Goal: Information Seeking & Learning: Learn about a topic

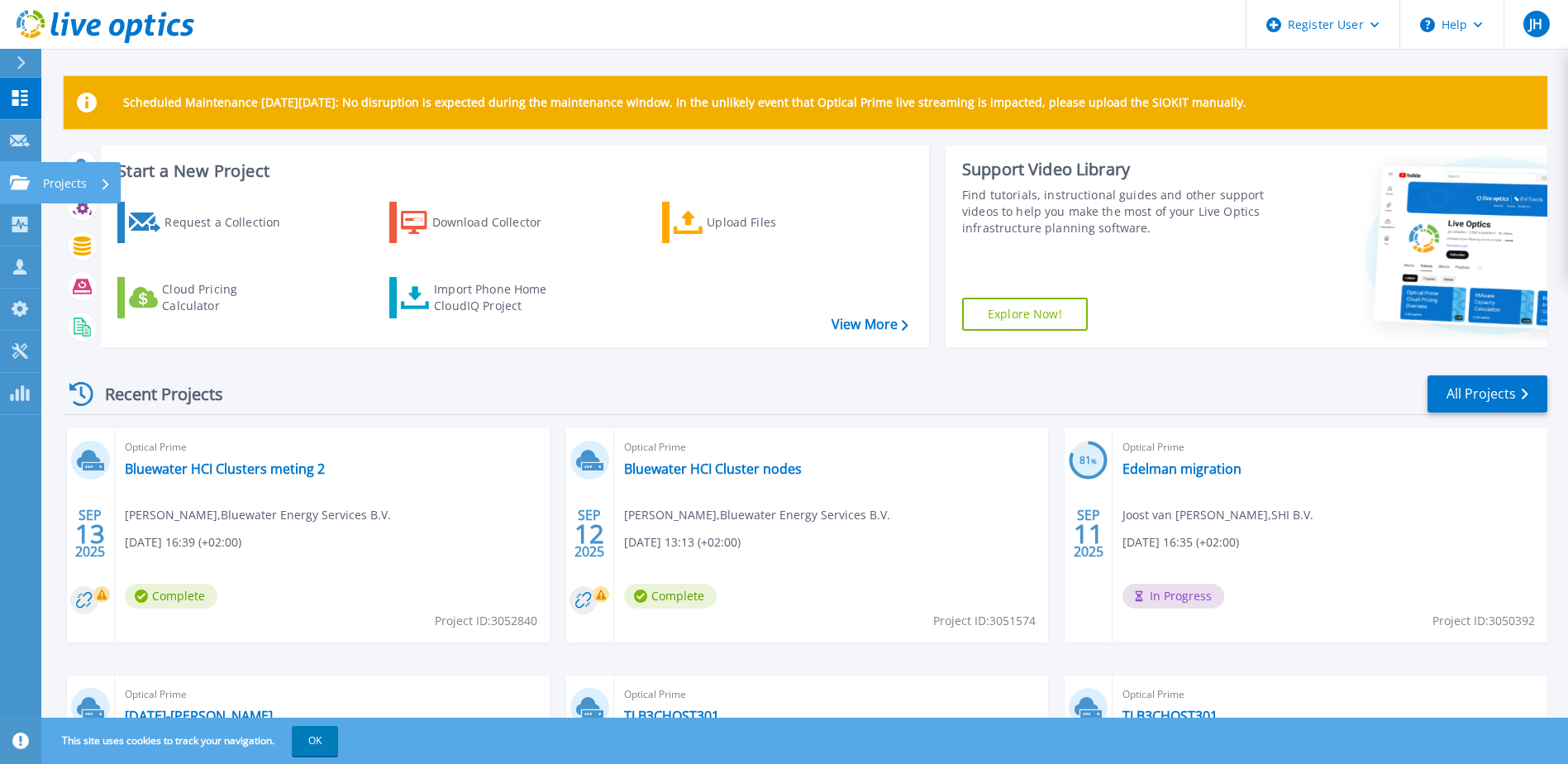
click at [18, 173] on link "Projects Projects" at bounding box center [20, 183] width 41 height 42
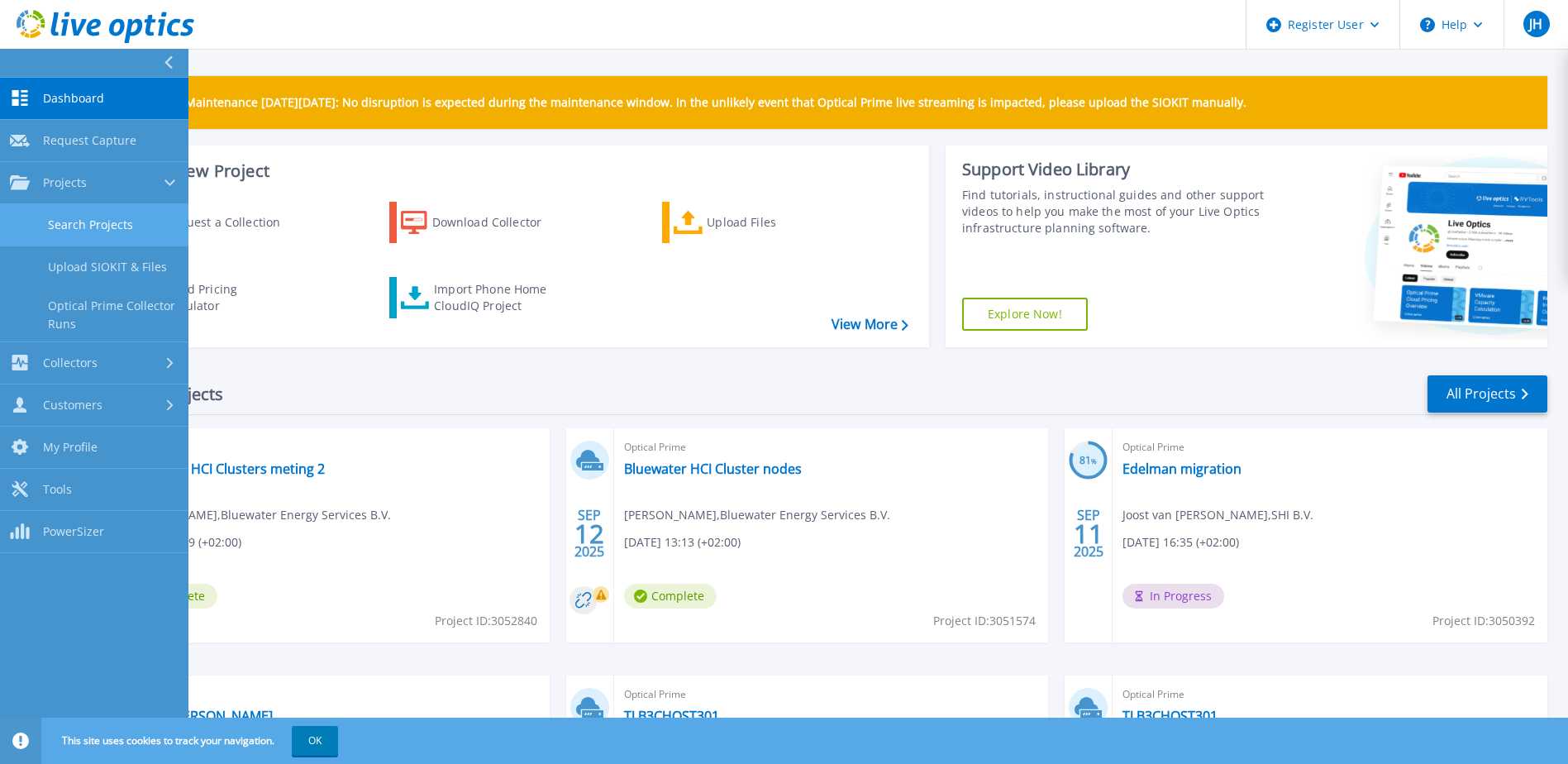
click at [105, 219] on link "Search Projects" at bounding box center [94, 225] width 189 height 42
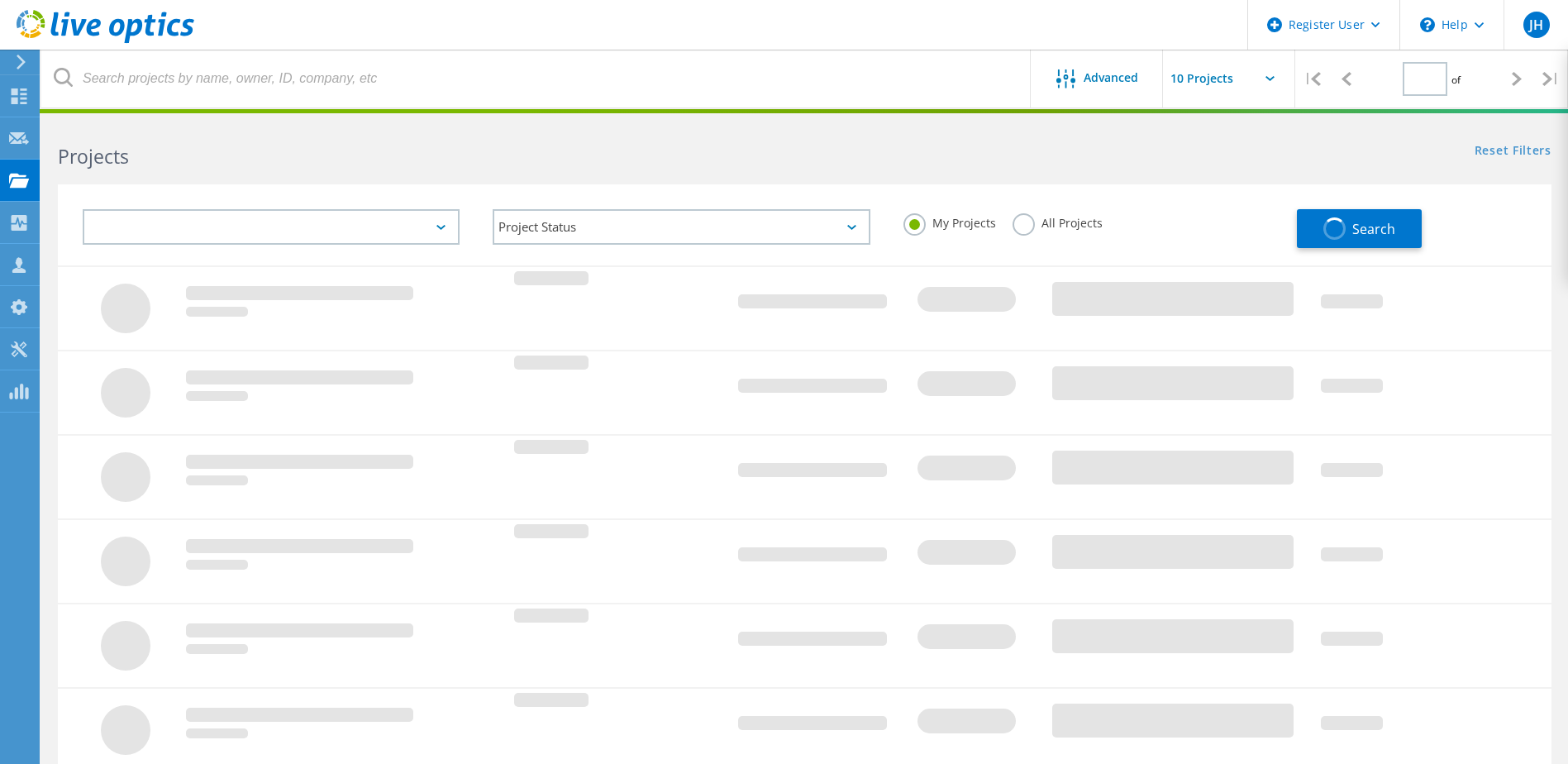
type input "1"
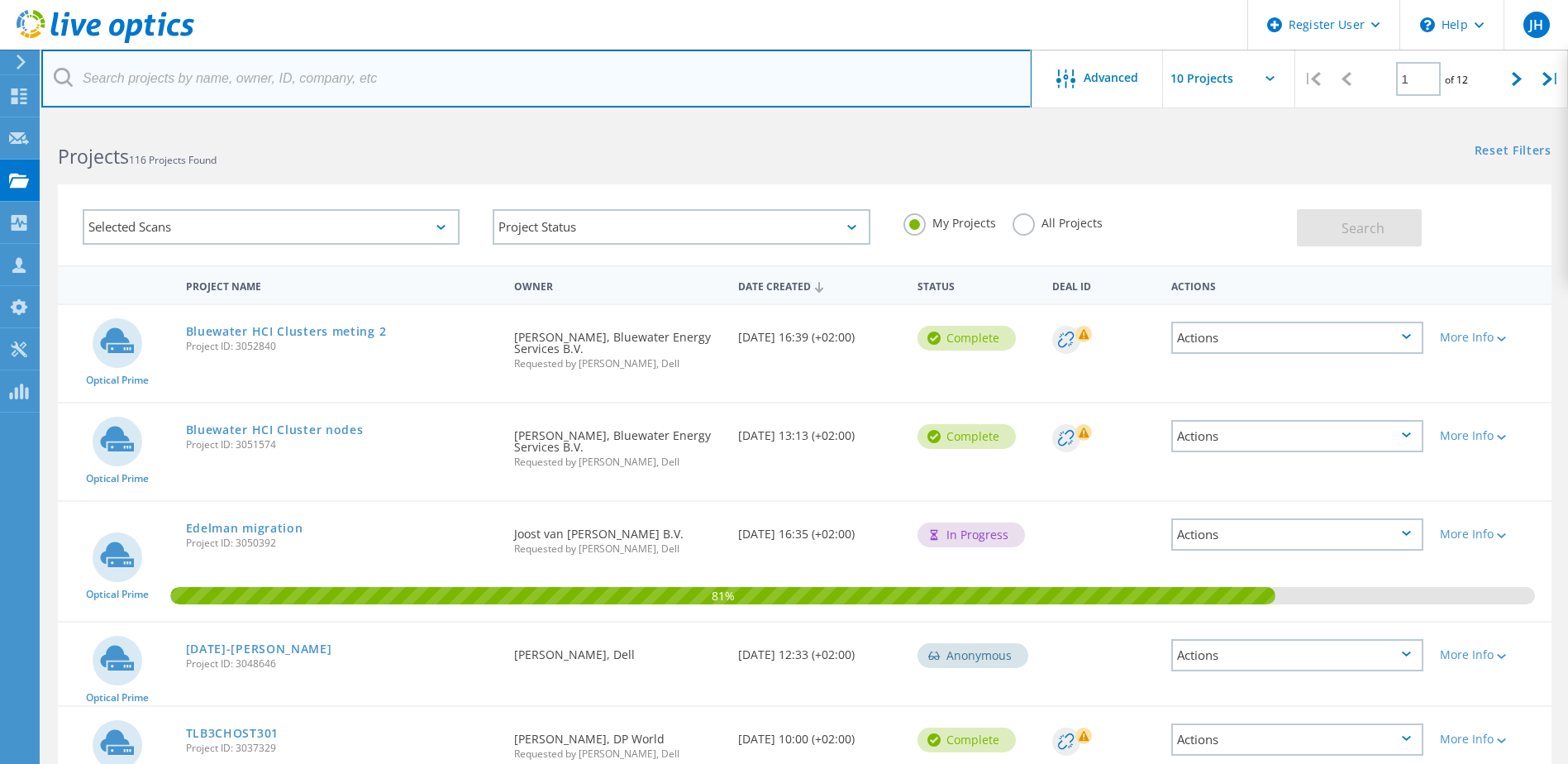
click at [292, 72] on input "text" at bounding box center [536, 79] width 990 height 57
type input "leeuwenkamp"
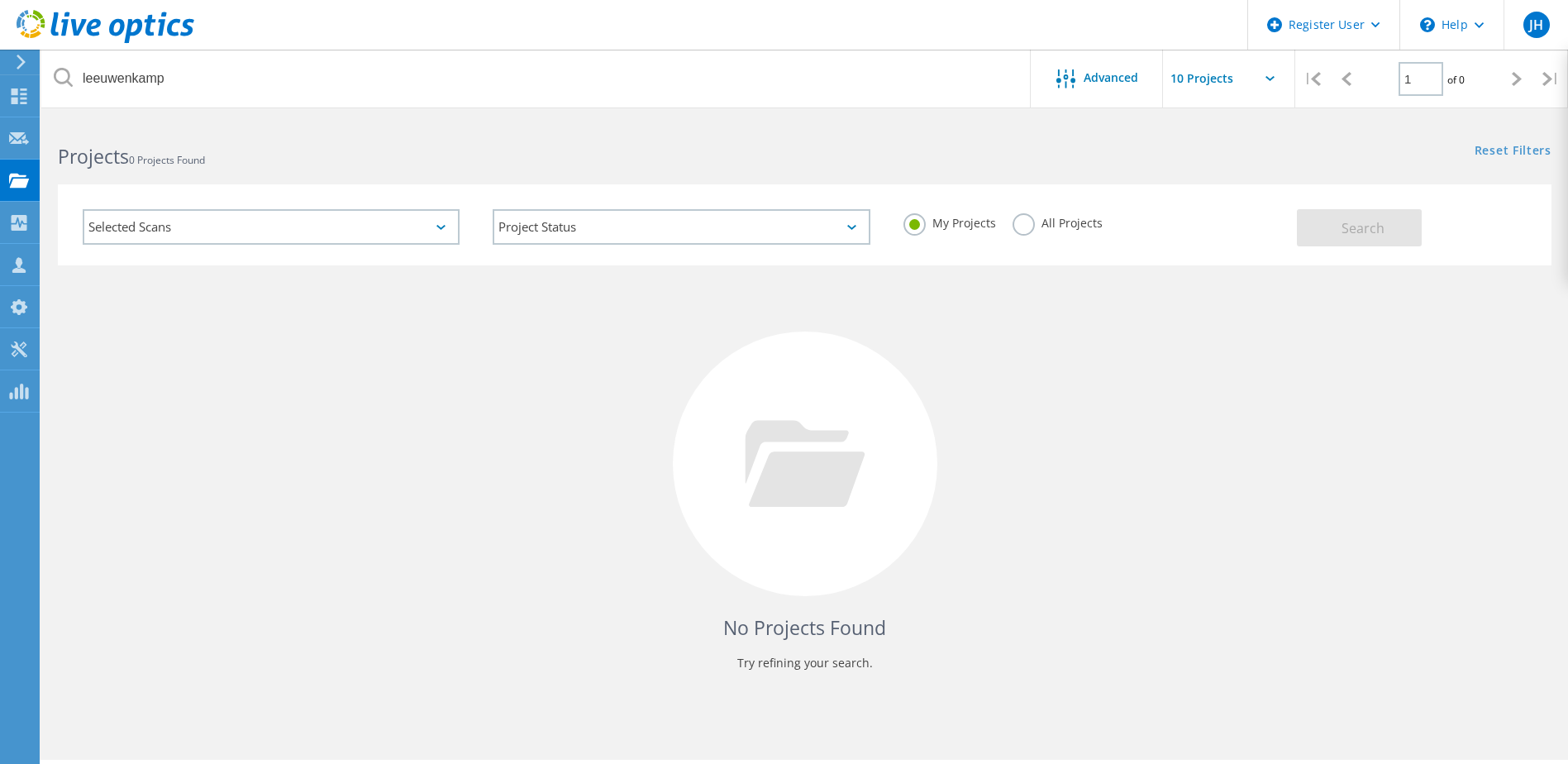
click at [1013, 224] on label "All Projects" at bounding box center [1057, 221] width 90 height 15
click at [0, 0] on input "All Projects" at bounding box center [0, 0] width 0 height 0
click at [1363, 217] on button "Search" at bounding box center [1358, 227] width 124 height 37
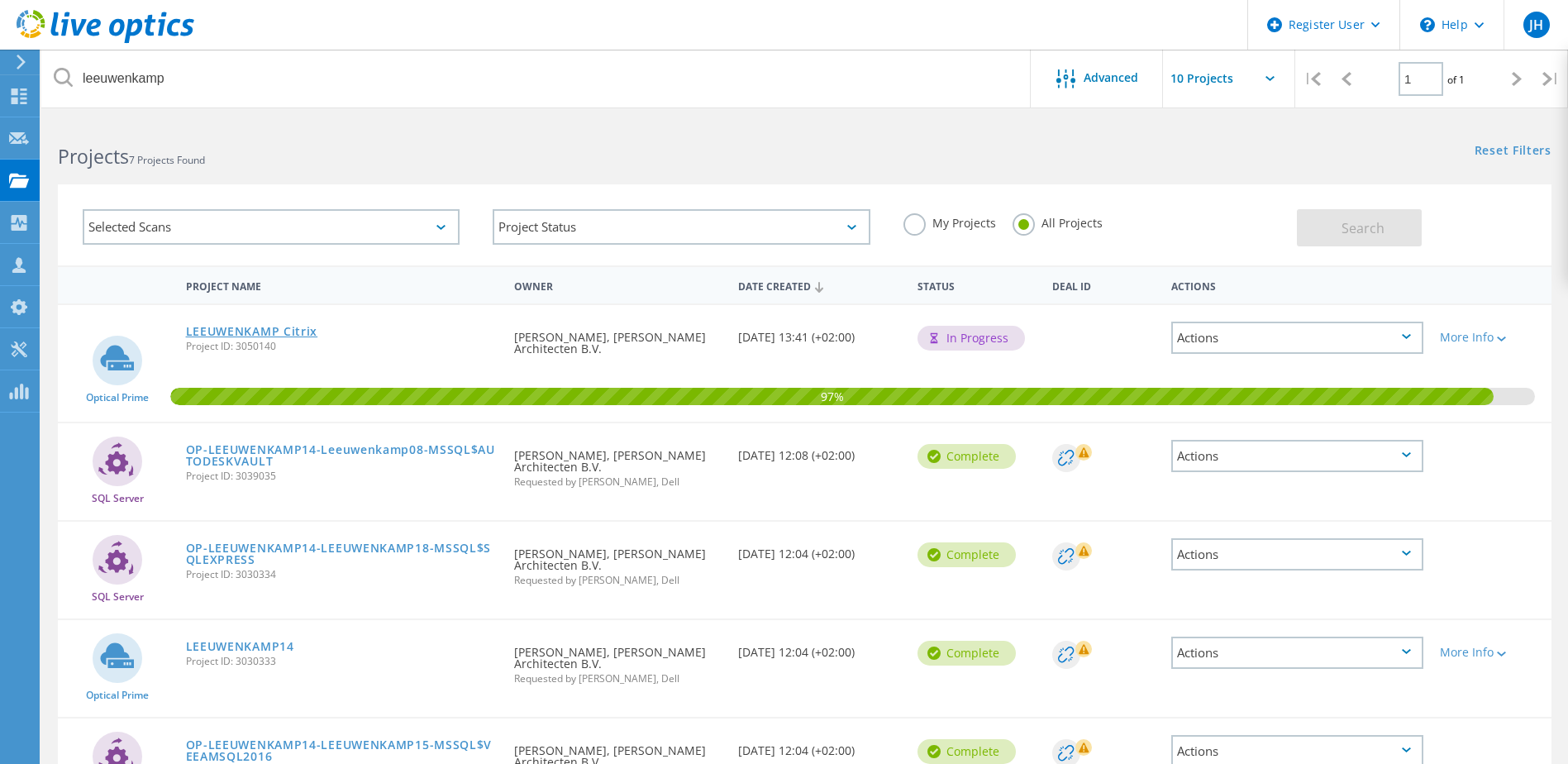
click at [305, 333] on link "LEEUWENKAMP Citrix" at bounding box center [252, 331] width 132 height 11
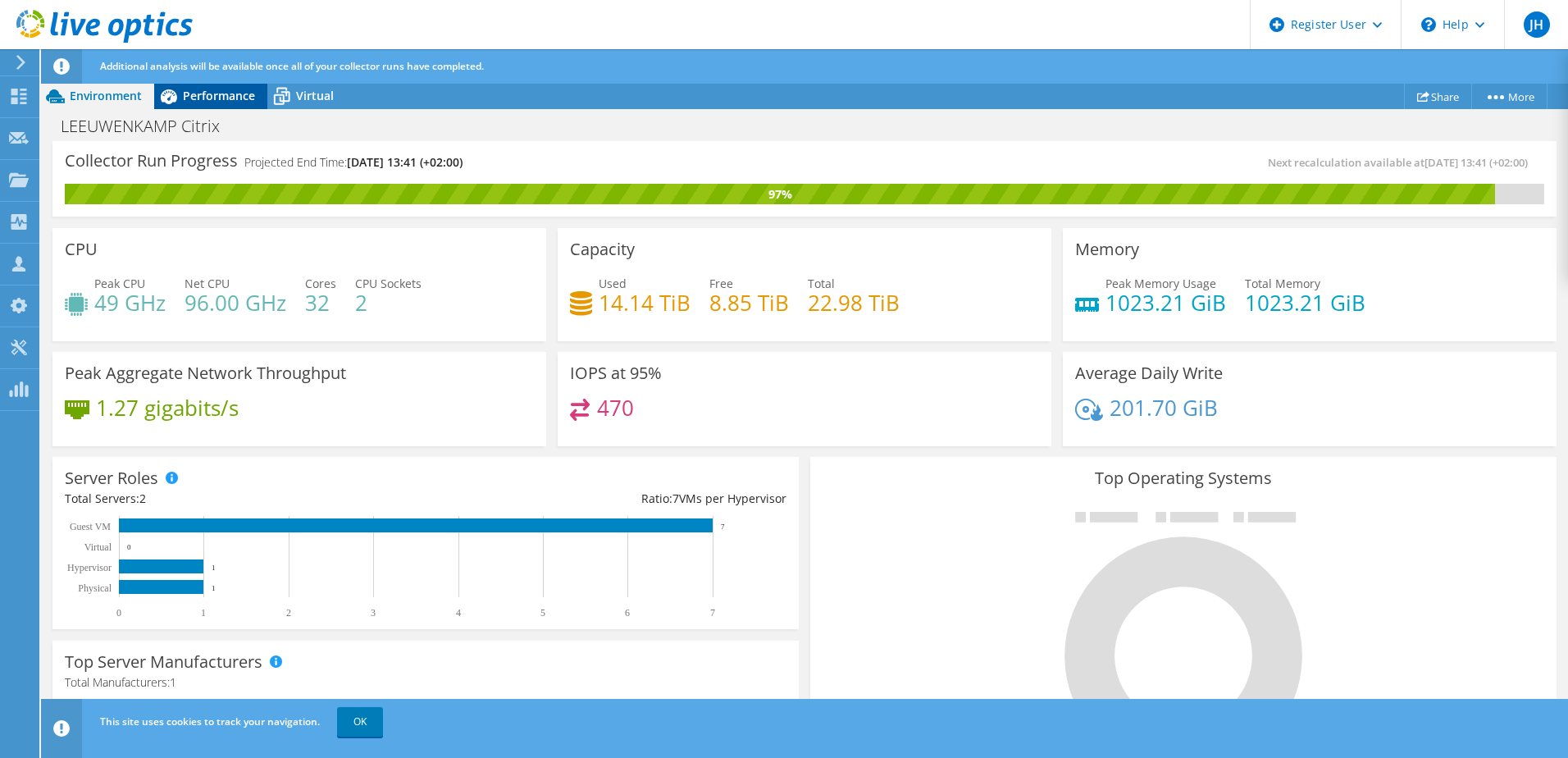
click at [199, 103] on span "Performance" at bounding box center [219, 95] width 72 height 15
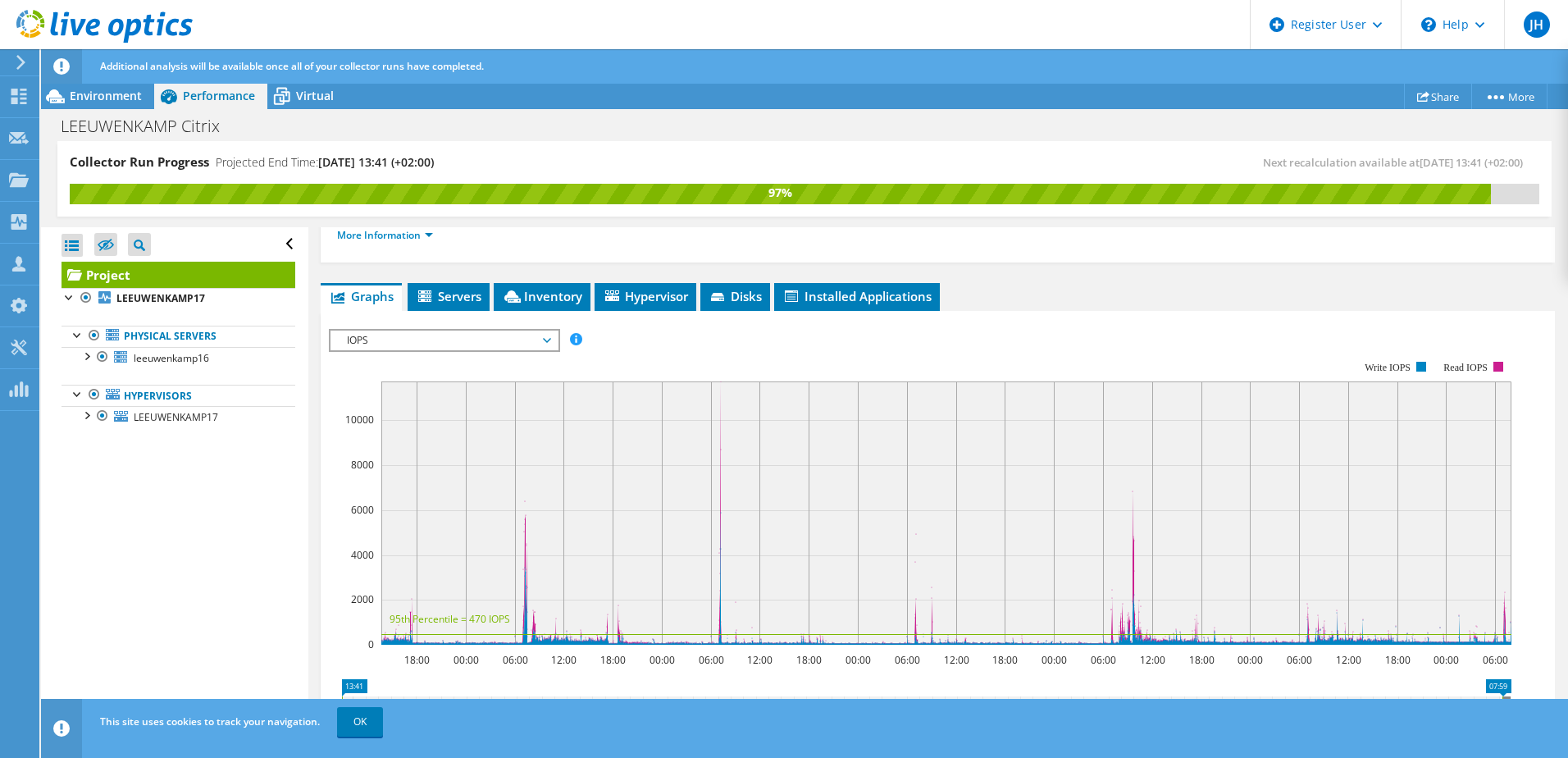
scroll to position [246, 0]
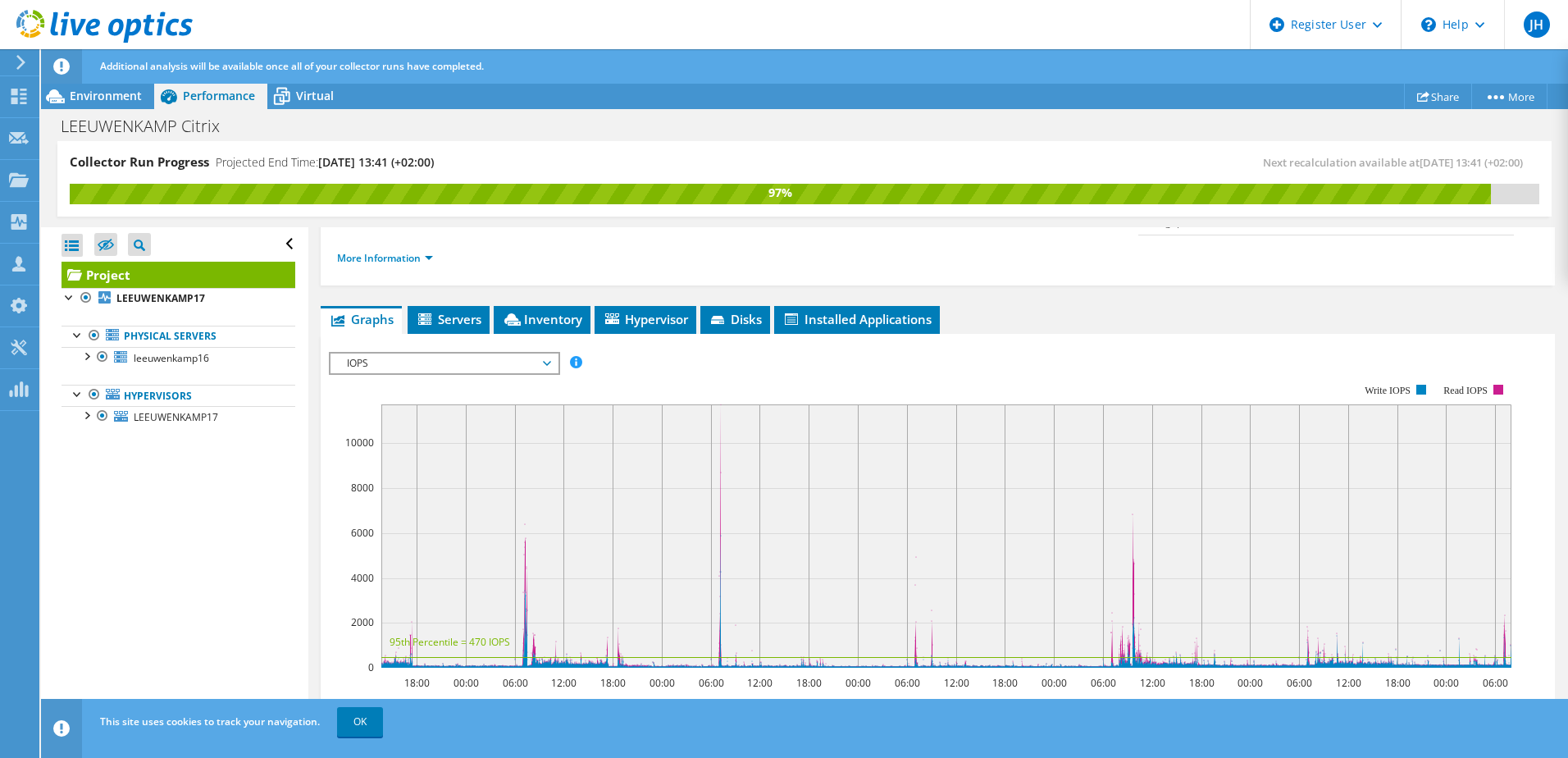
click at [454, 353] on span "IOPS" at bounding box center [444, 363] width 211 height 20
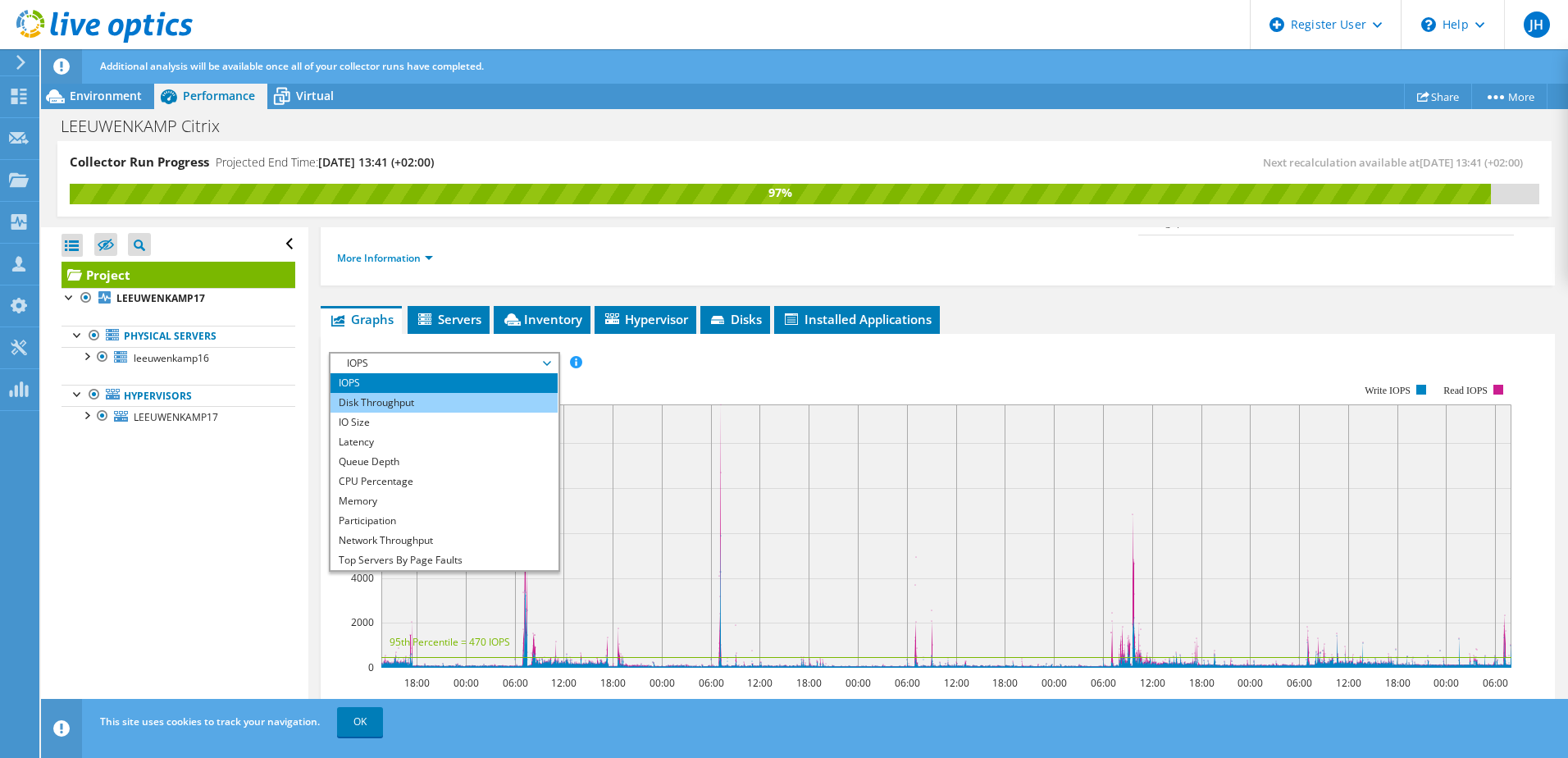
click at [399, 393] on li "Disk Throughput" at bounding box center [444, 403] width 227 height 20
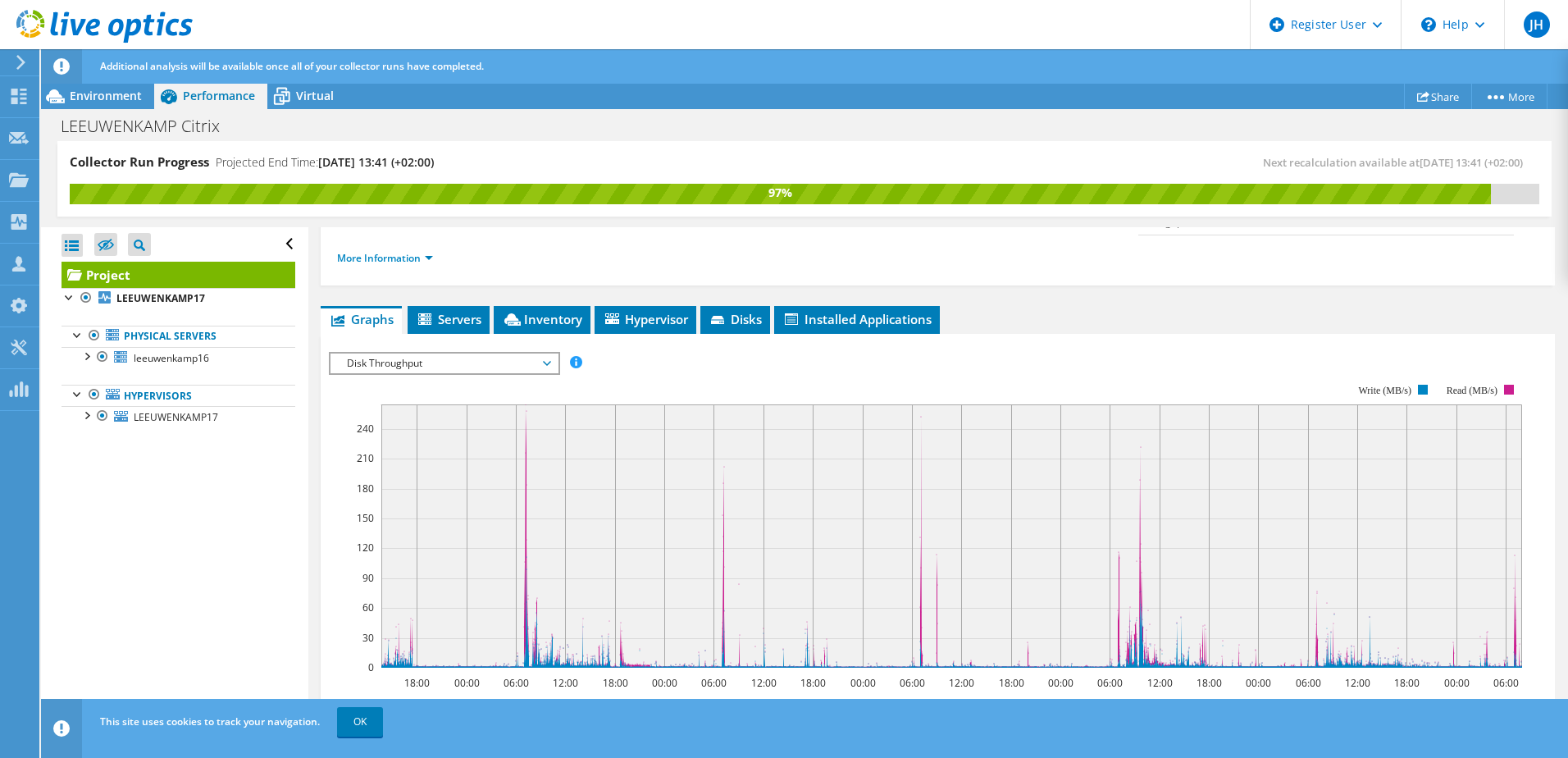
click at [417, 353] on span "Disk Throughput" at bounding box center [444, 363] width 211 height 20
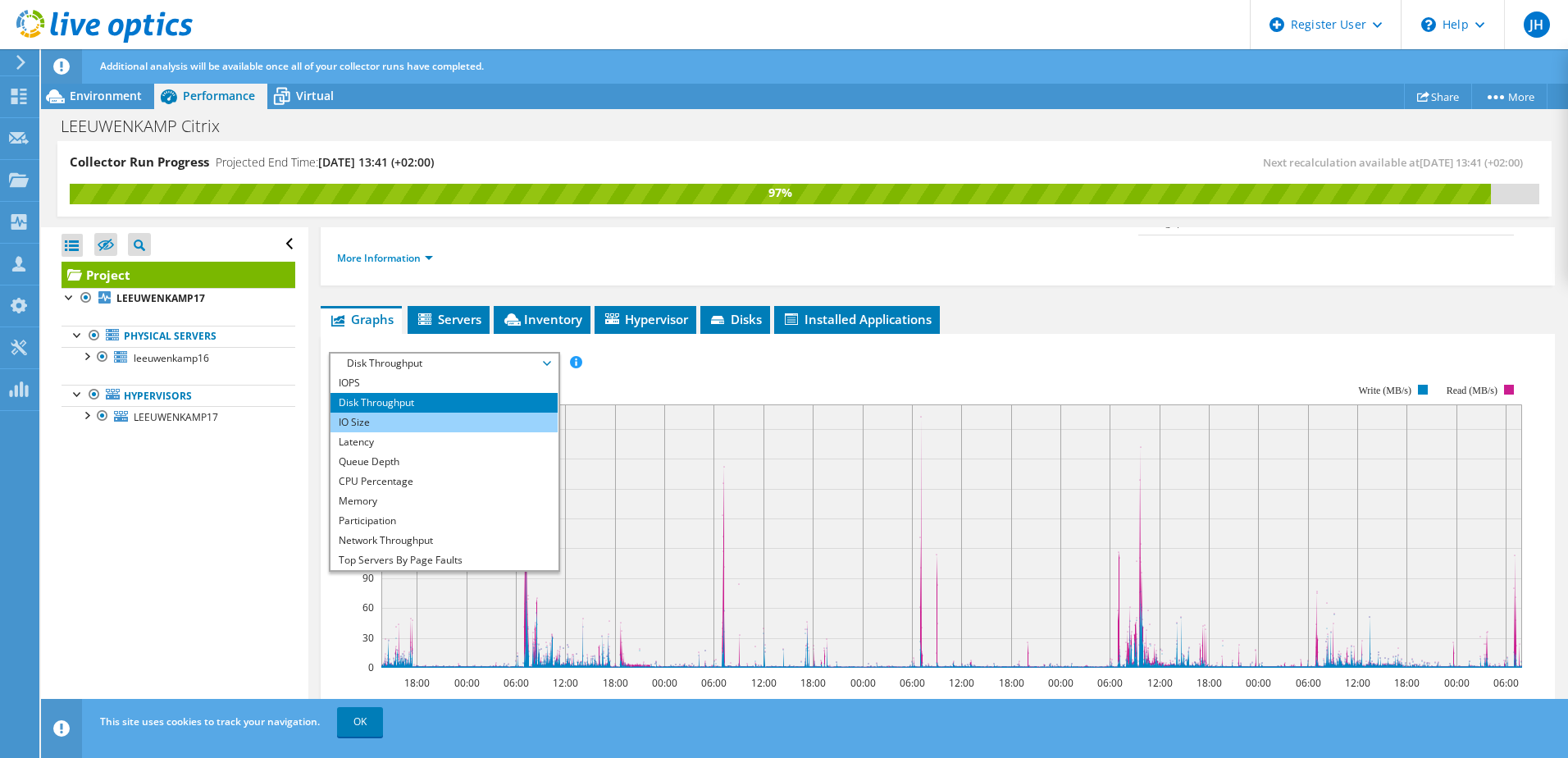
click at [404, 412] on li "IO Size" at bounding box center [444, 422] width 227 height 20
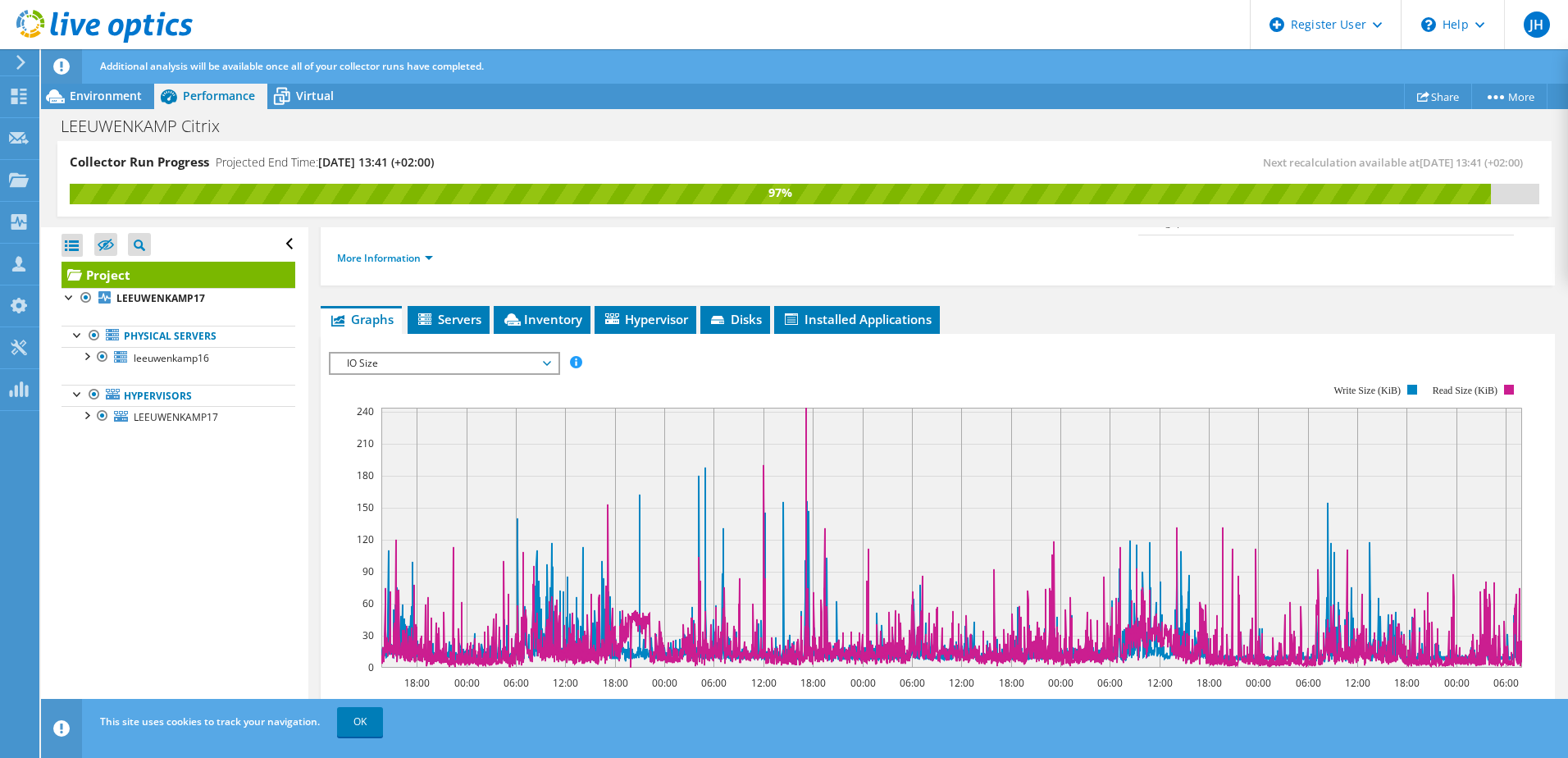
click at [419, 353] on span "IO Size" at bounding box center [444, 363] width 211 height 20
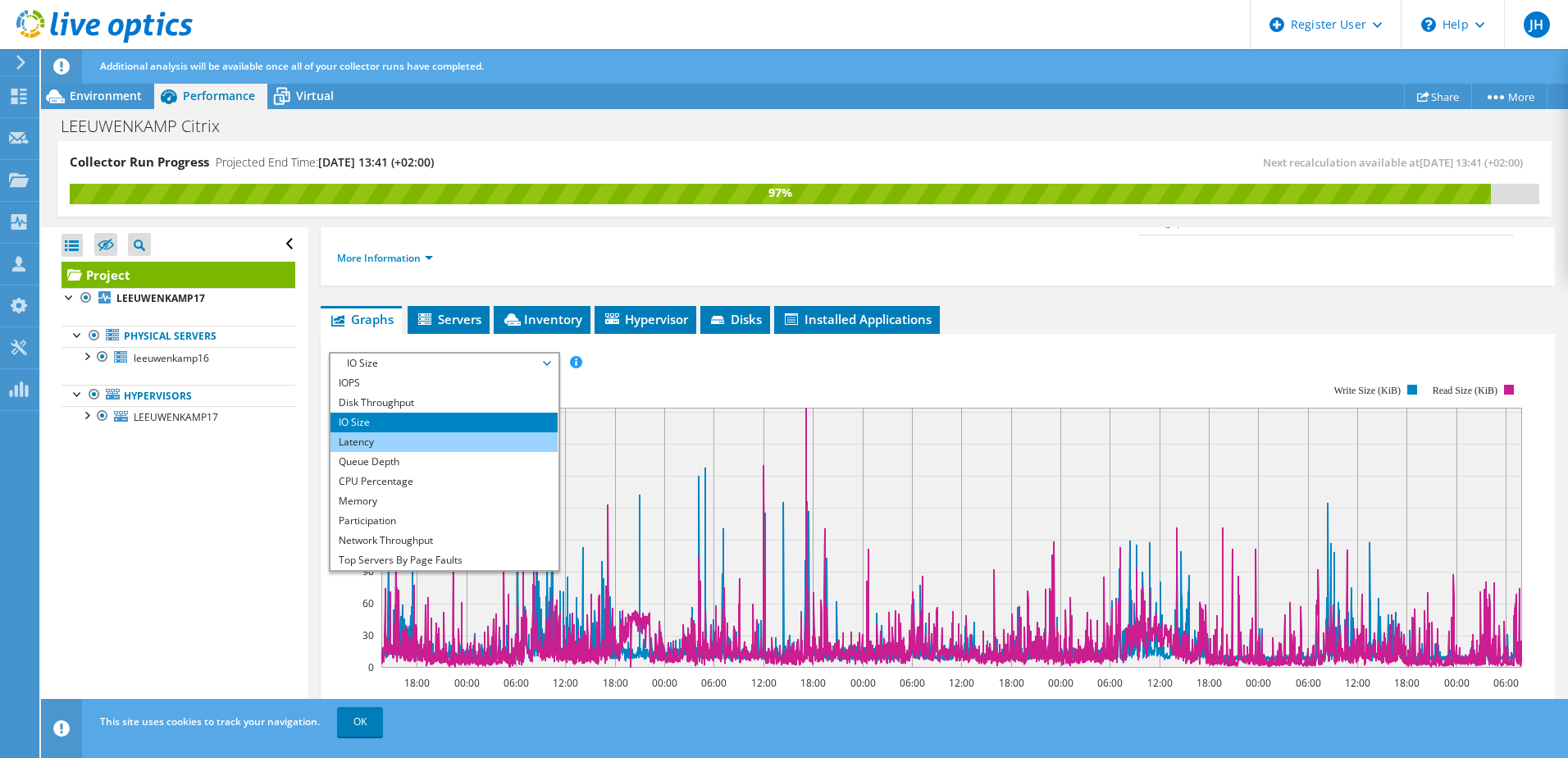
click at [417, 432] on li "Latency" at bounding box center [444, 442] width 227 height 20
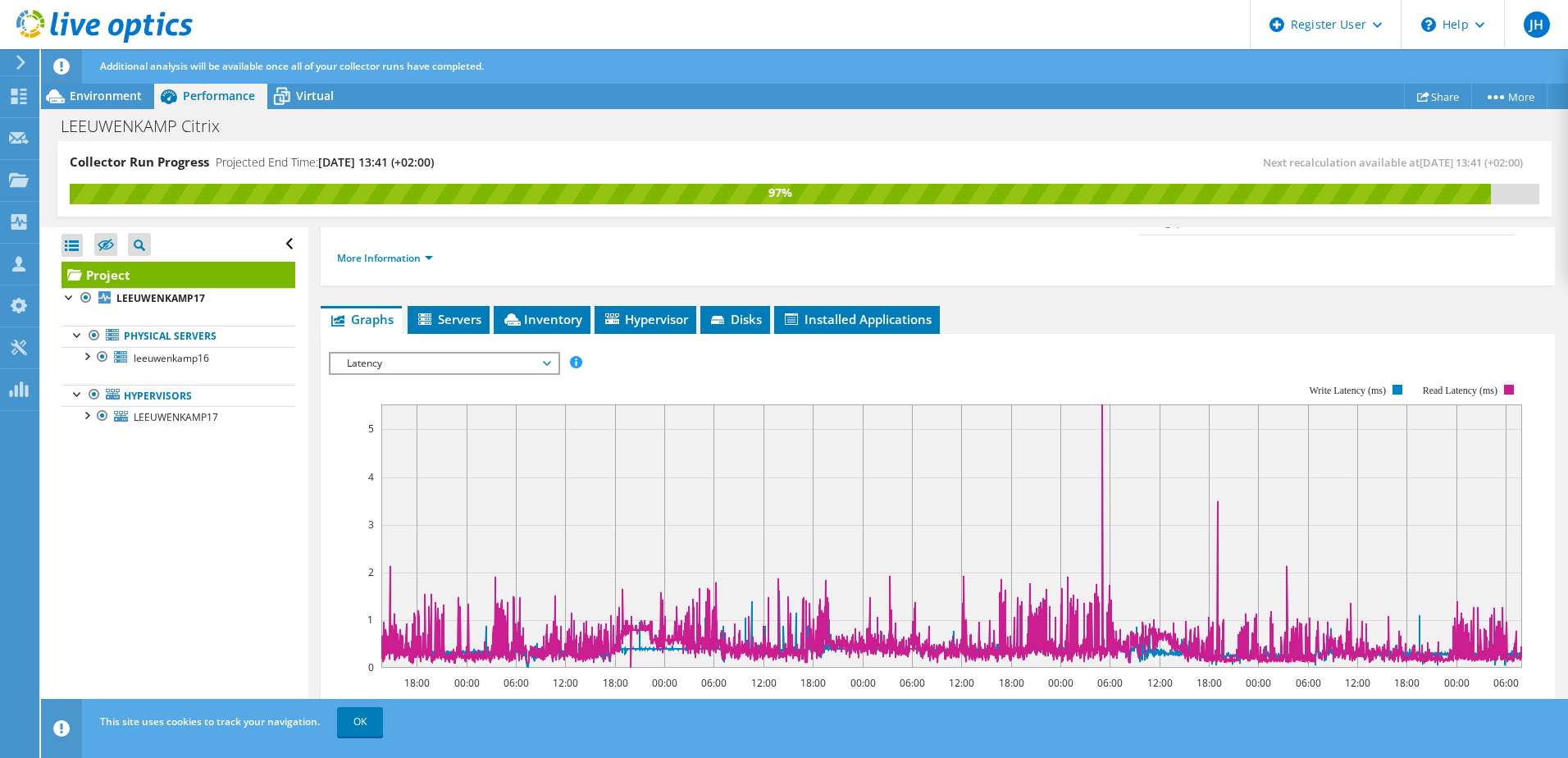
click at [420, 353] on span "Latency" at bounding box center [444, 363] width 211 height 20
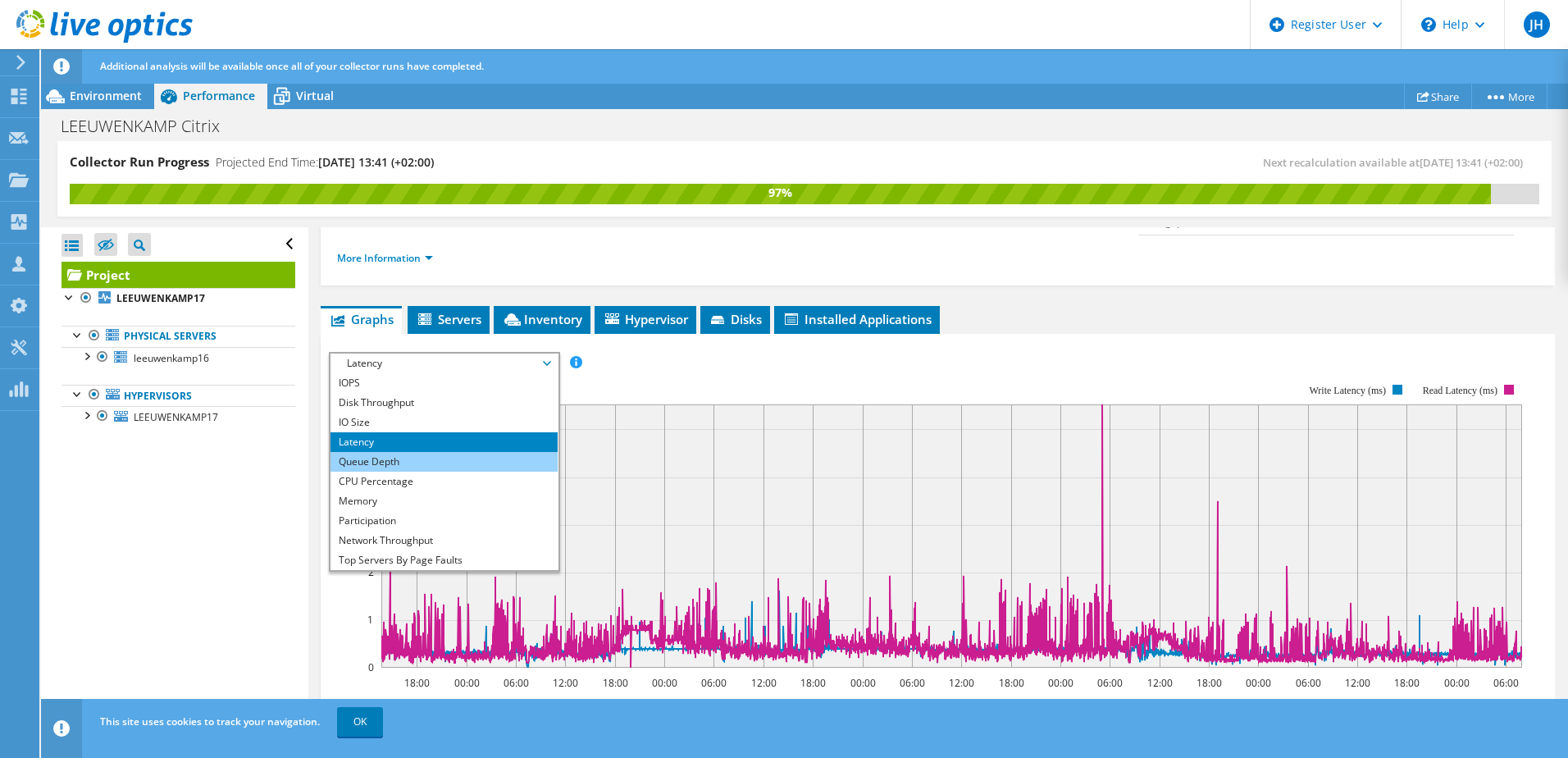
click at [419, 452] on li "Queue Depth" at bounding box center [444, 462] width 227 height 20
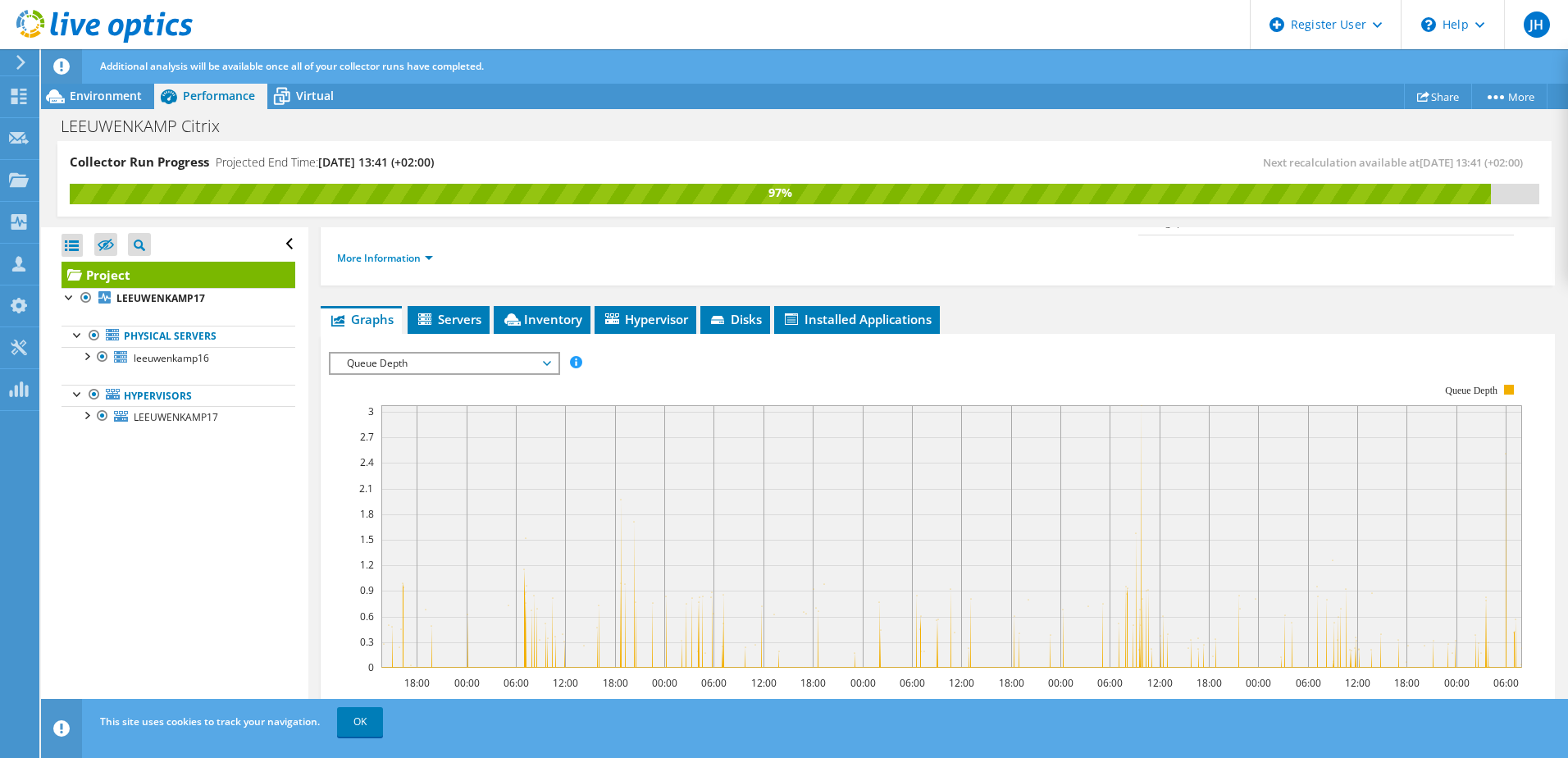
click at [418, 353] on span "Queue Depth" at bounding box center [444, 363] width 211 height 20
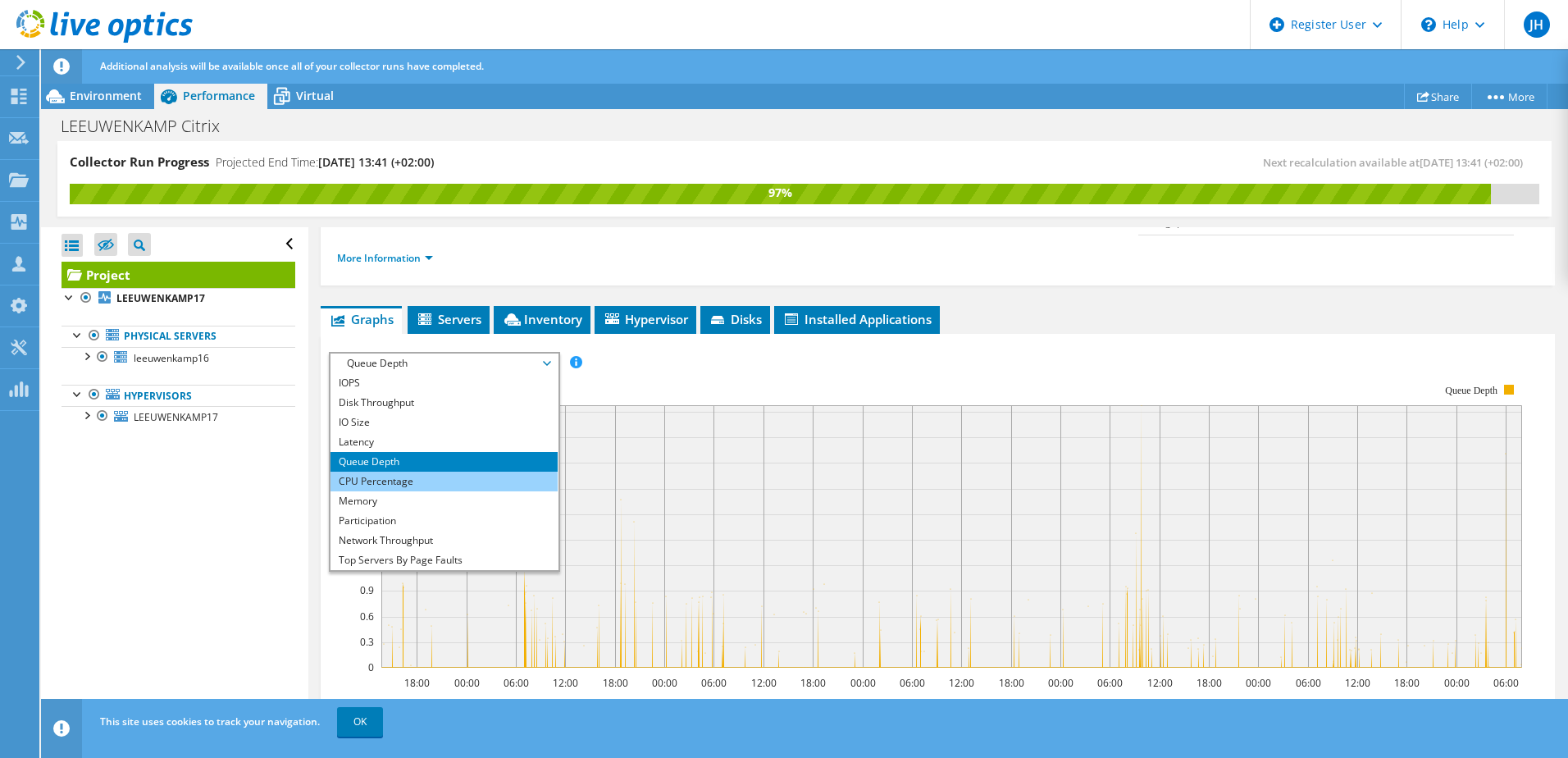
click at [418, 471] on li "CPU Percentage" at bounding box center [444, 481] width 227 height 20
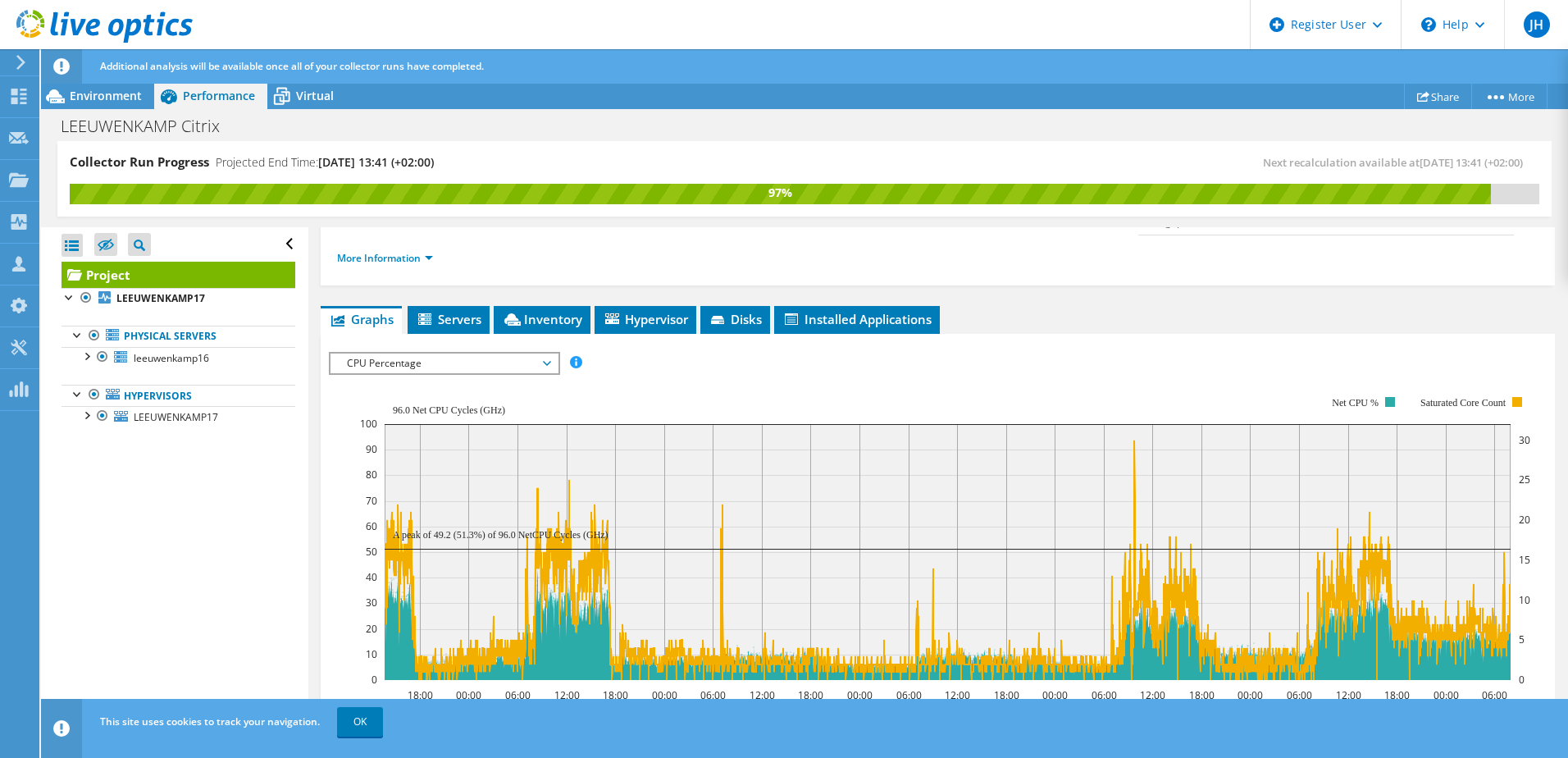
click at [489, 353] on span "CPU Percentage" at bounding box center [444, 363] width 211 height 20
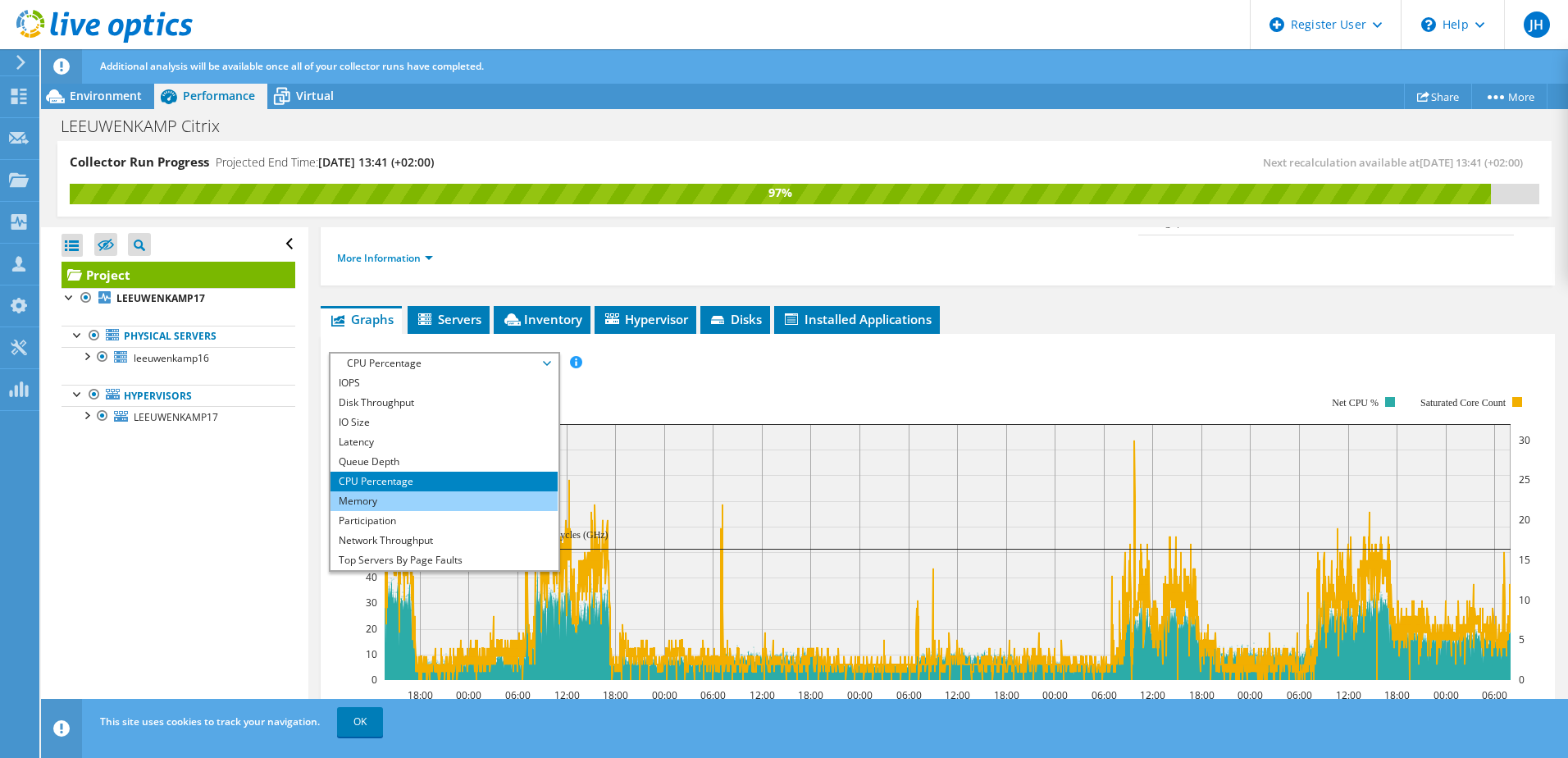
click at [410, 491] on li "Memory" at bounding box center [444, 501] width 227 height 20
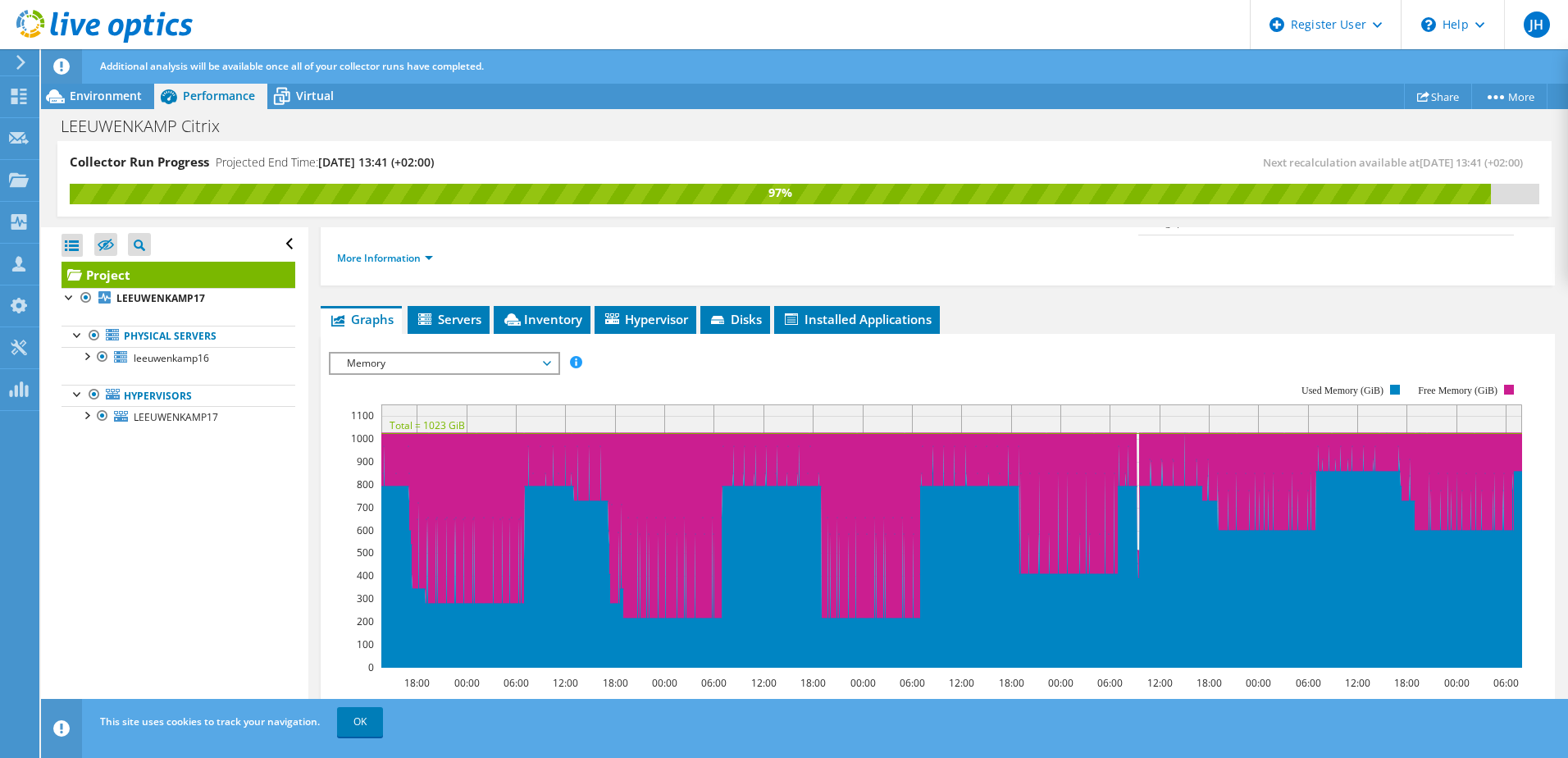
click at [498, 351] on div "Memory IOPS Disk Throughput IO Size Latency Queue Depth CPU Percentage Memory P…" at bounding box center [444, 363] width 231 height 23
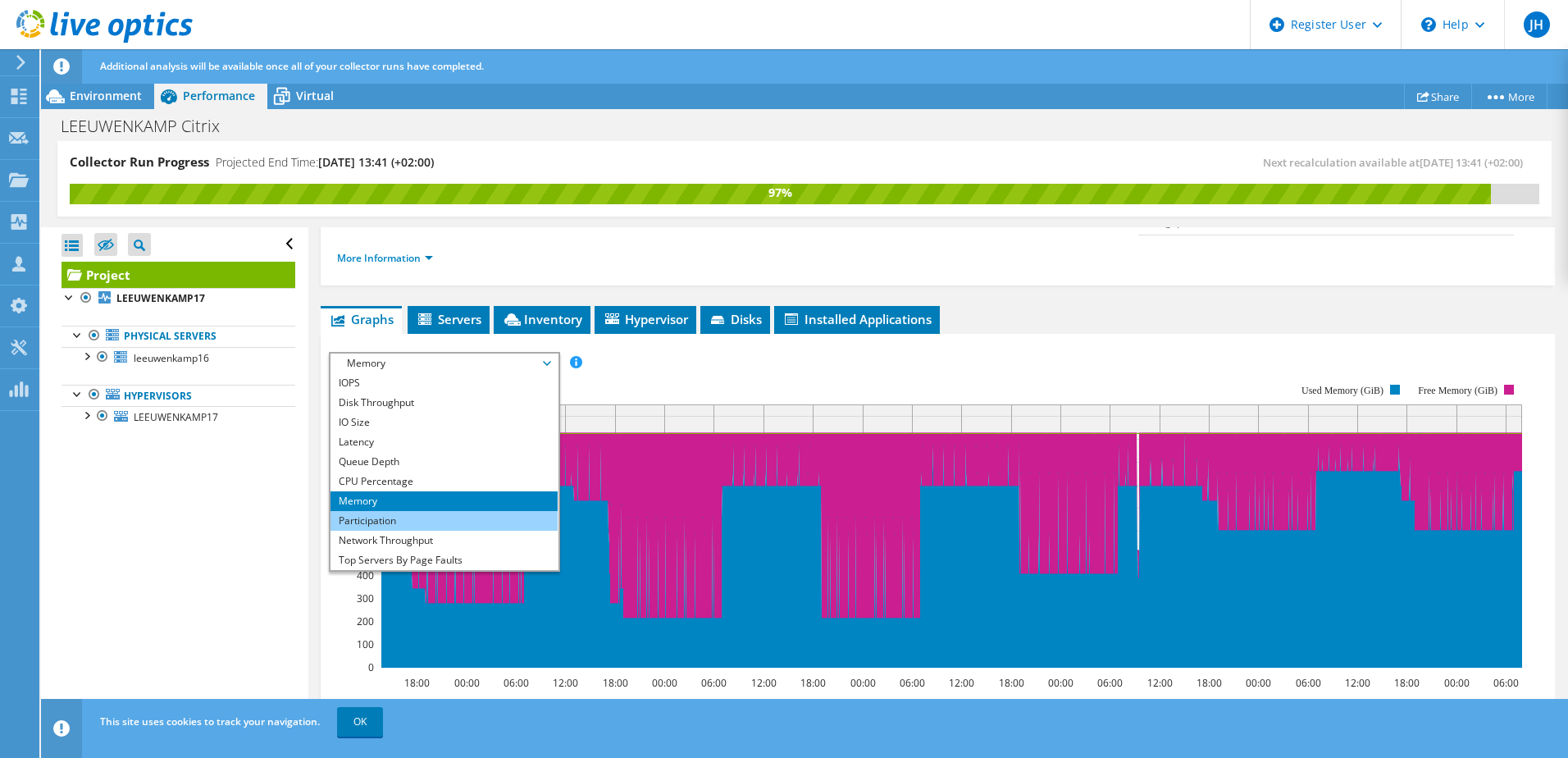
click at [428, 511] on li "Participation" at bounding box center [444, 521] width 227 height 20
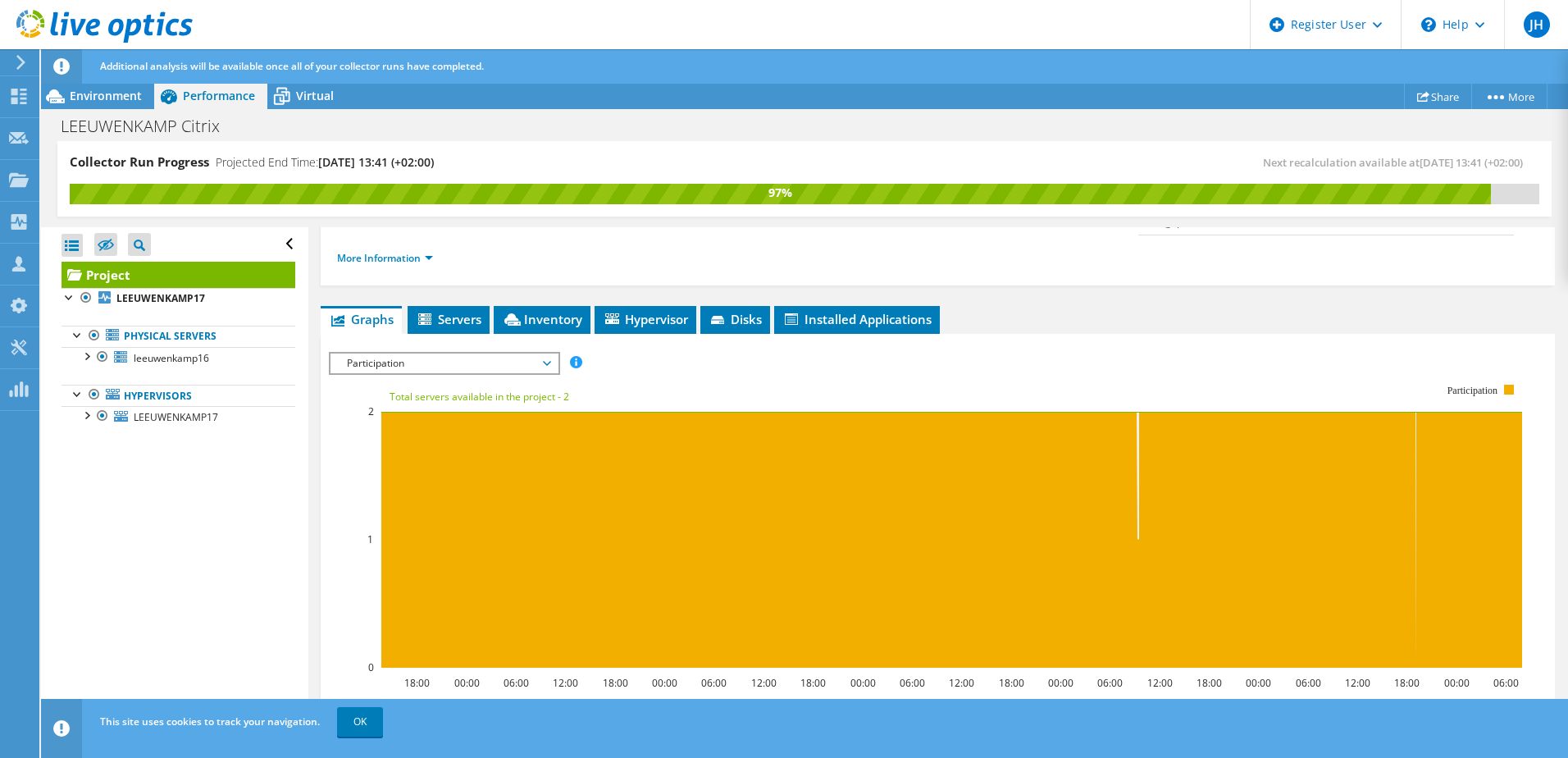
click at [443, 353] on span "Participation" at bounding box center [444, 363] width 211 height 20
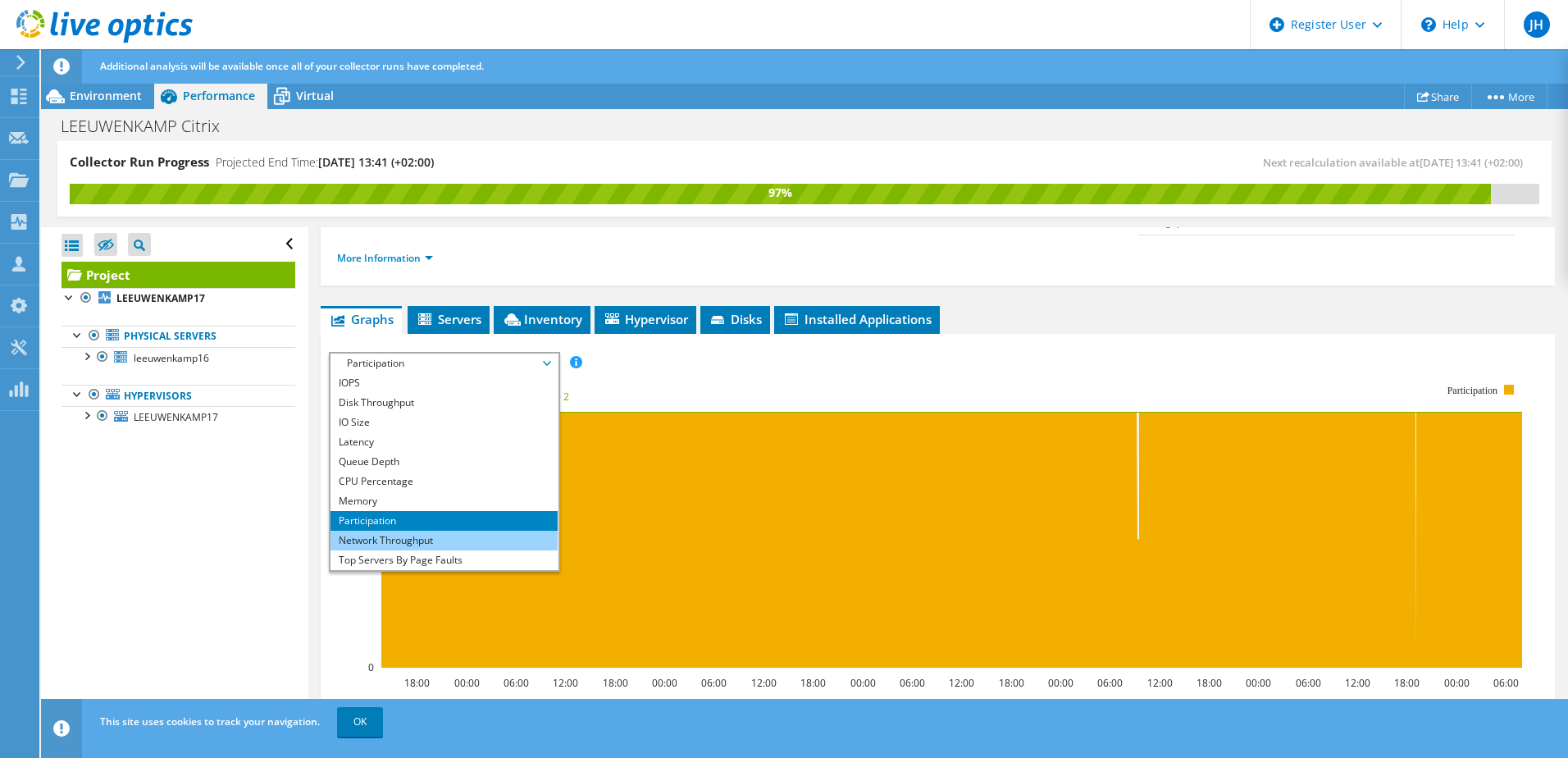
click at [418, 531] on li "Network Throughput" at bounding box center [444, 540] width 227 height 20
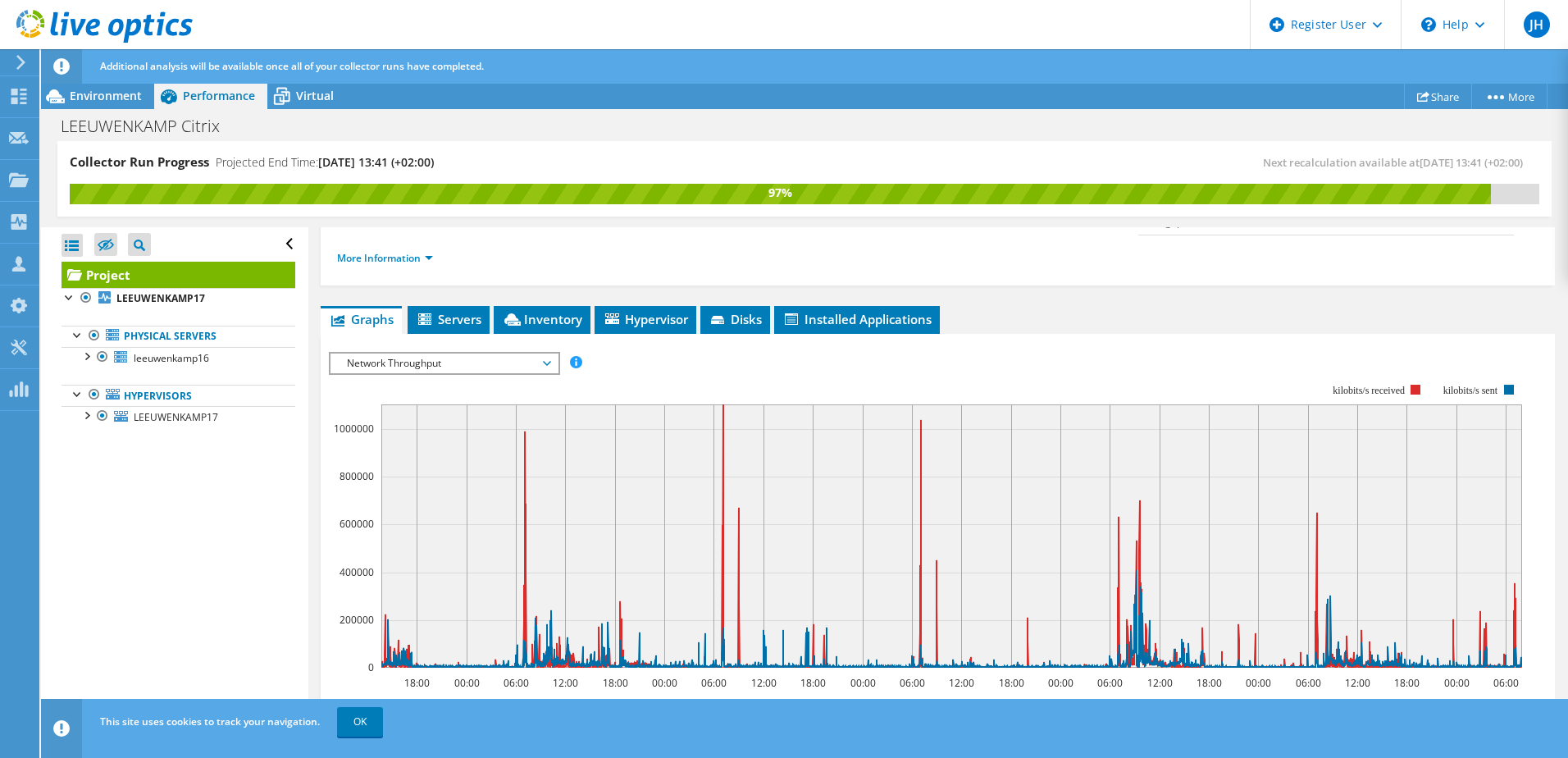
click at [476, 353] on span "Network Throughput" at bounding box center [444, 363] width 211 height 20
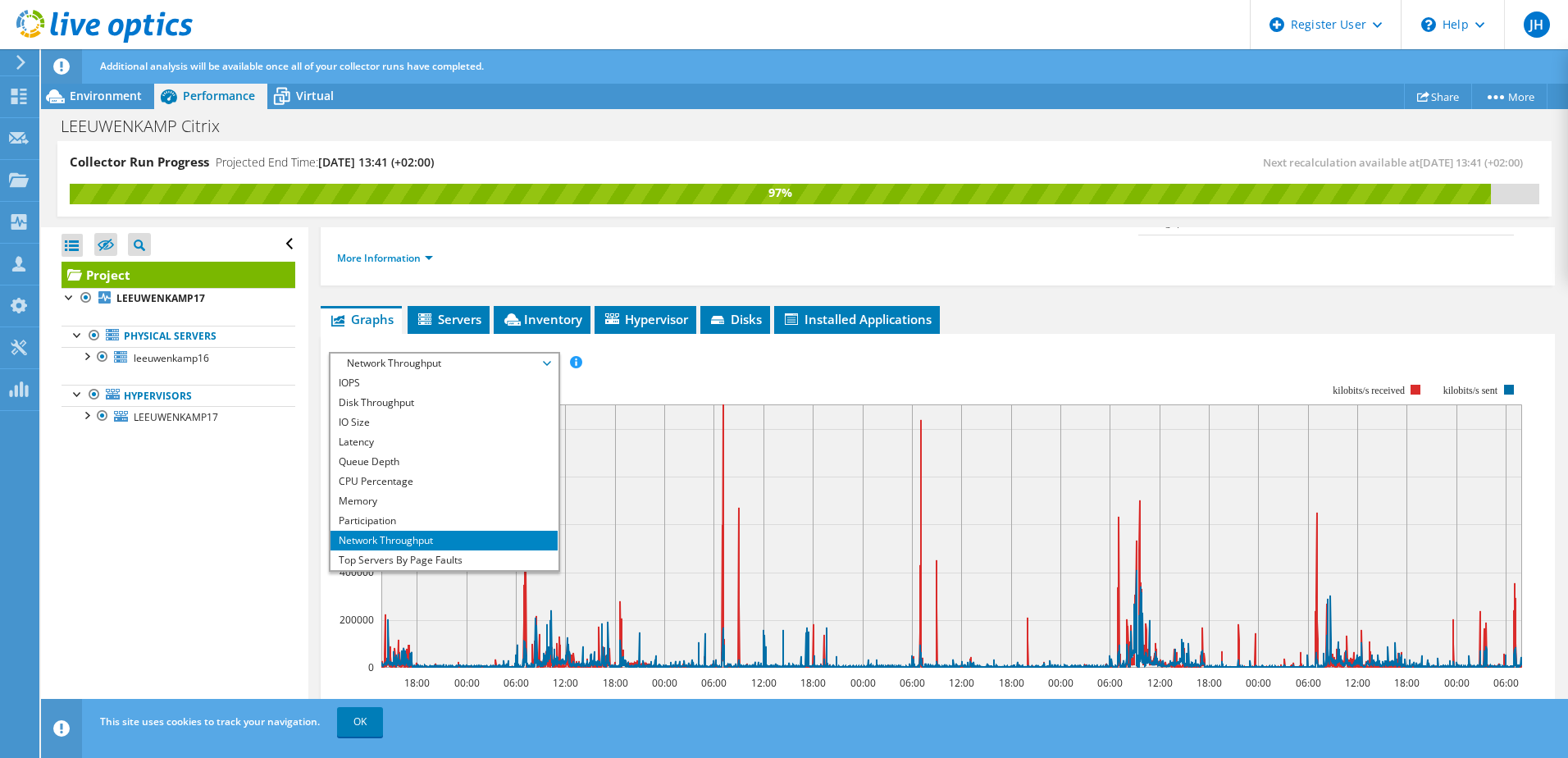
click at [182, 502] on div "Open All Close All Hide Excluded Nodes Project Tree Filter" at bounding box center [174, 493] width 267 height 532
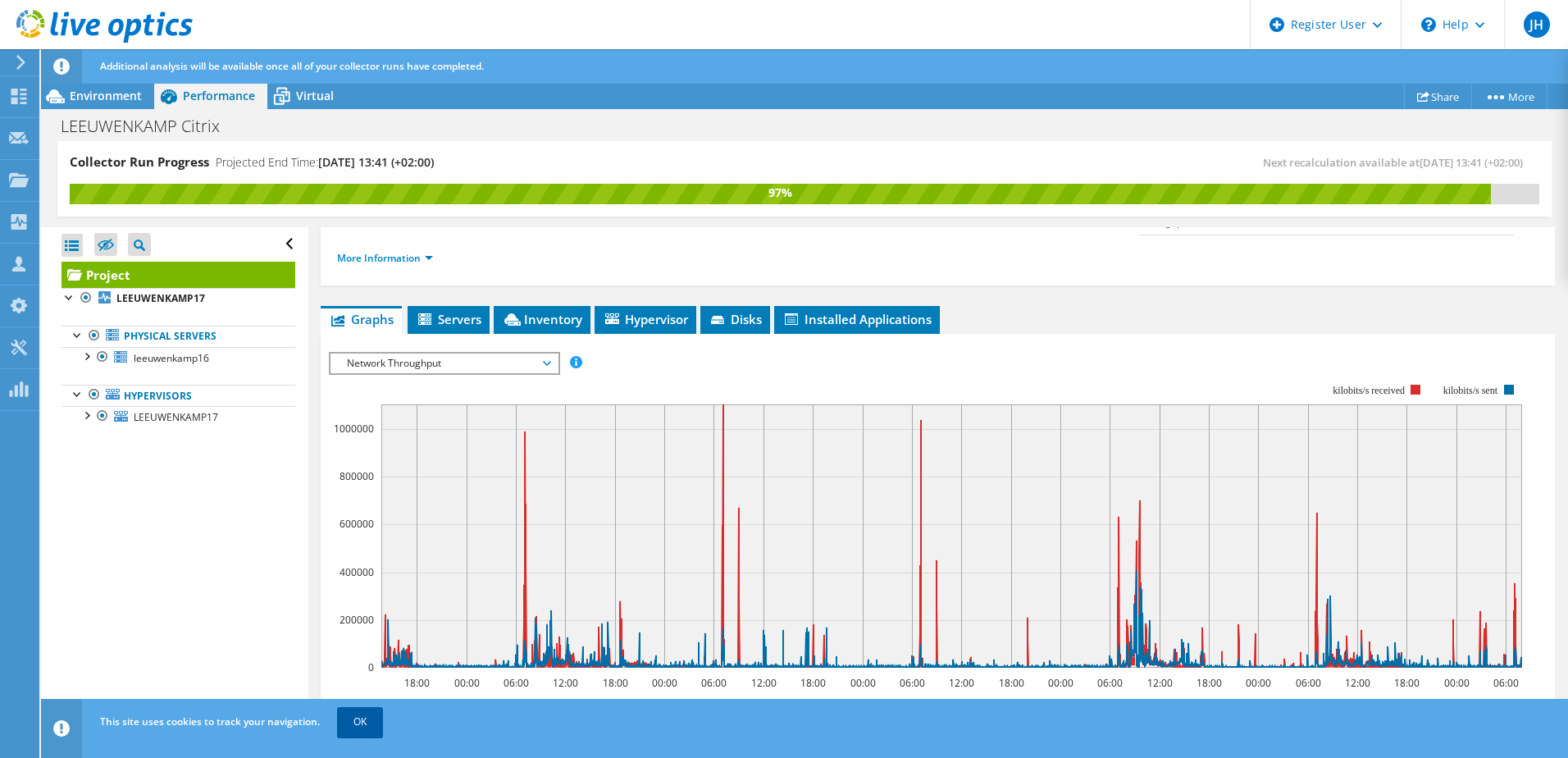
click at [368, 719] on link "OK" at bounding box center [360, 721] width 46 height 29
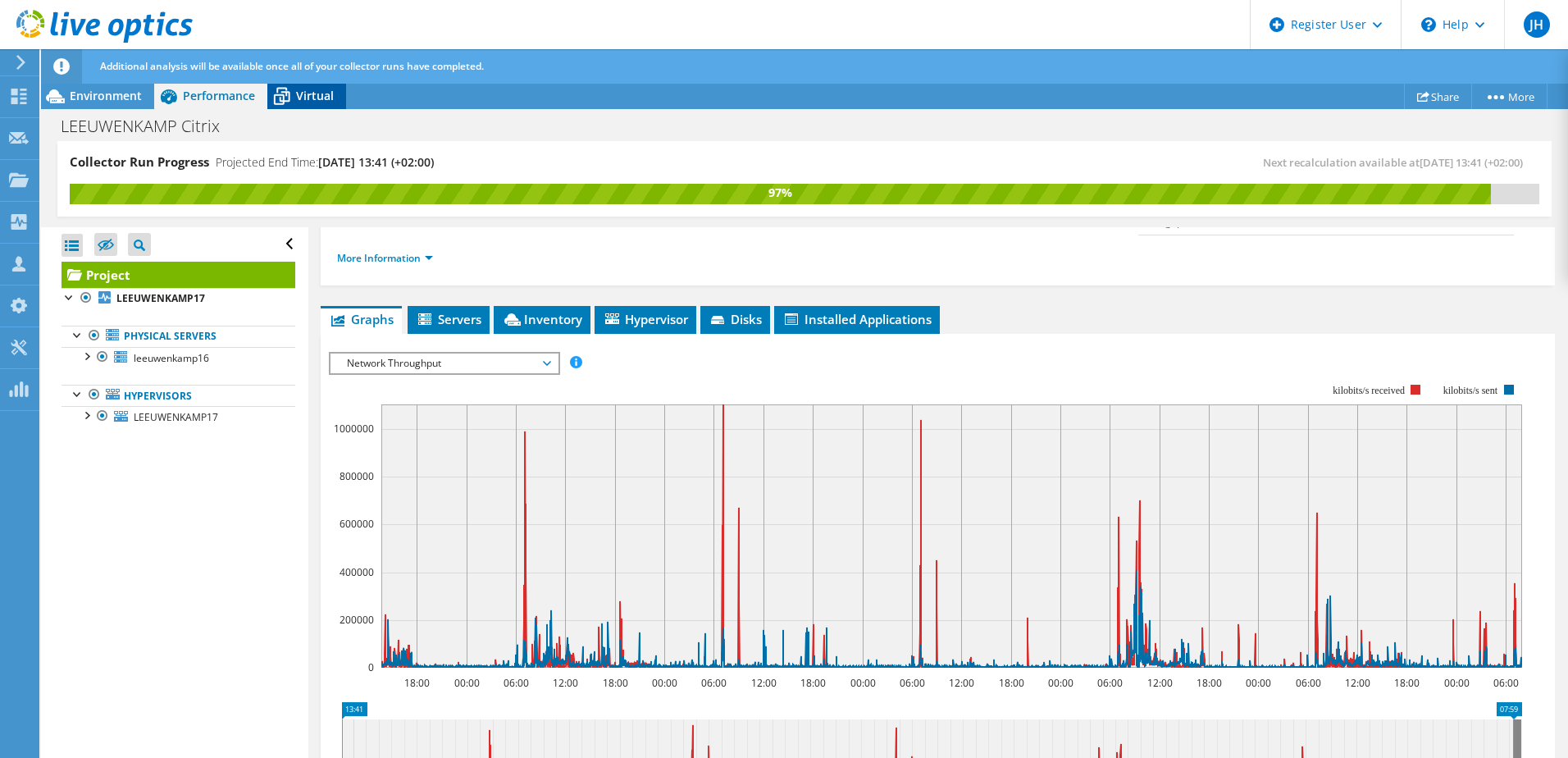
click at [306, 100] on span "Virtual" at bounding box center [315, 95] width 38 height 15
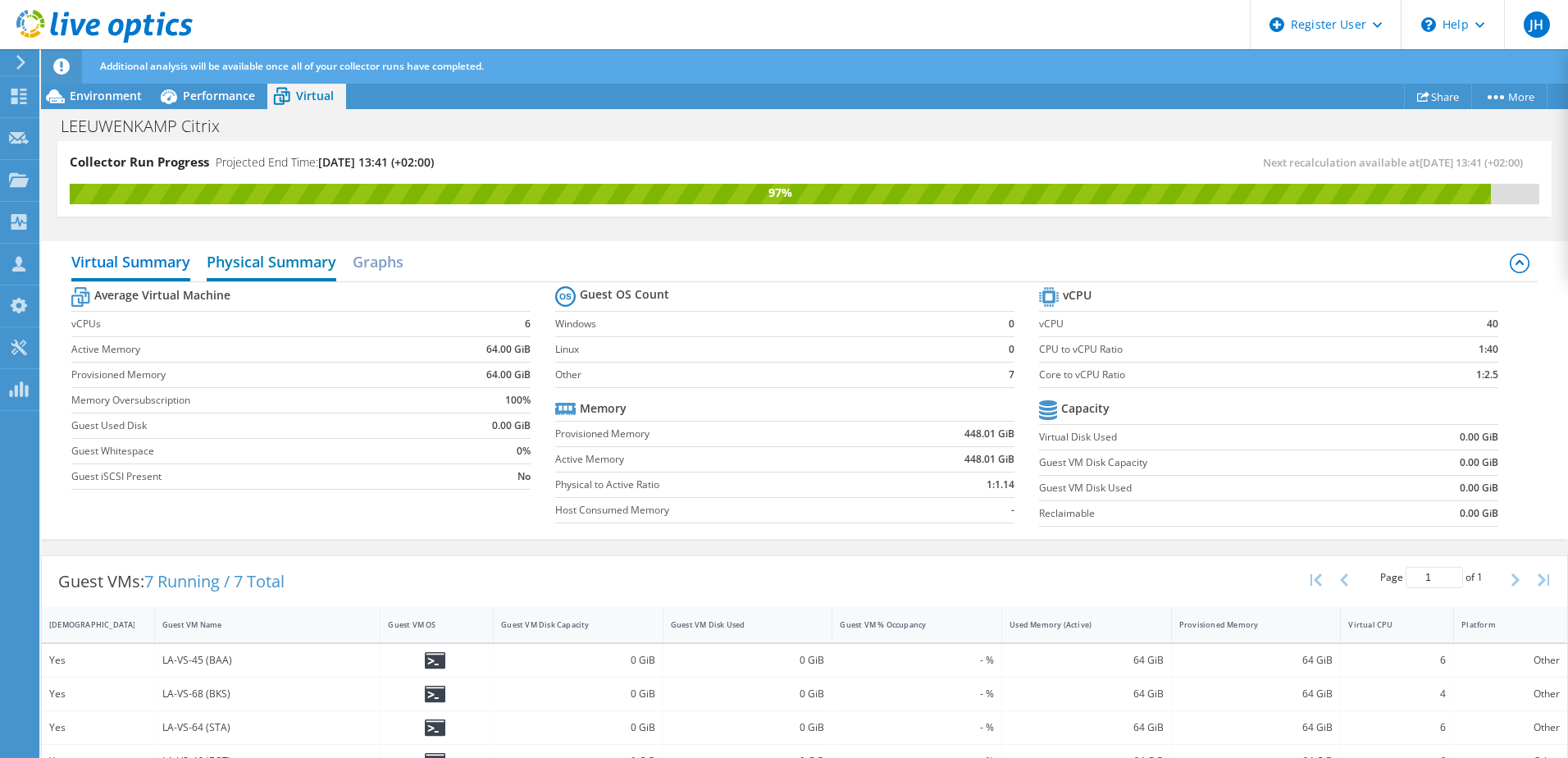
click at [321, 252] on h2 "Physical Summary" at bounding box center [272, 263] width 129 height 36
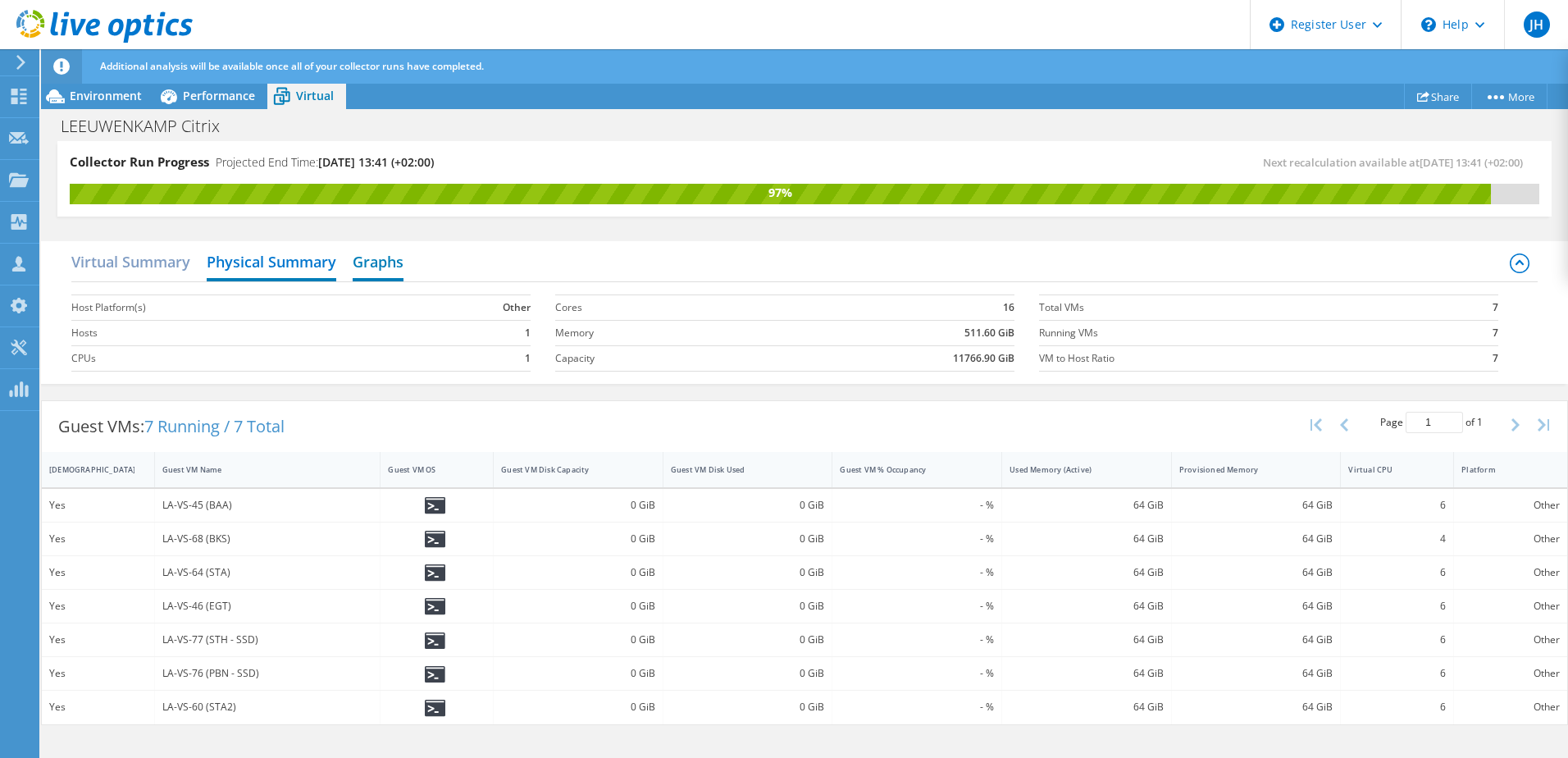
click at [378, 260] on h2 "Graphs" at bounding box center [378, 263] width 51 height 36
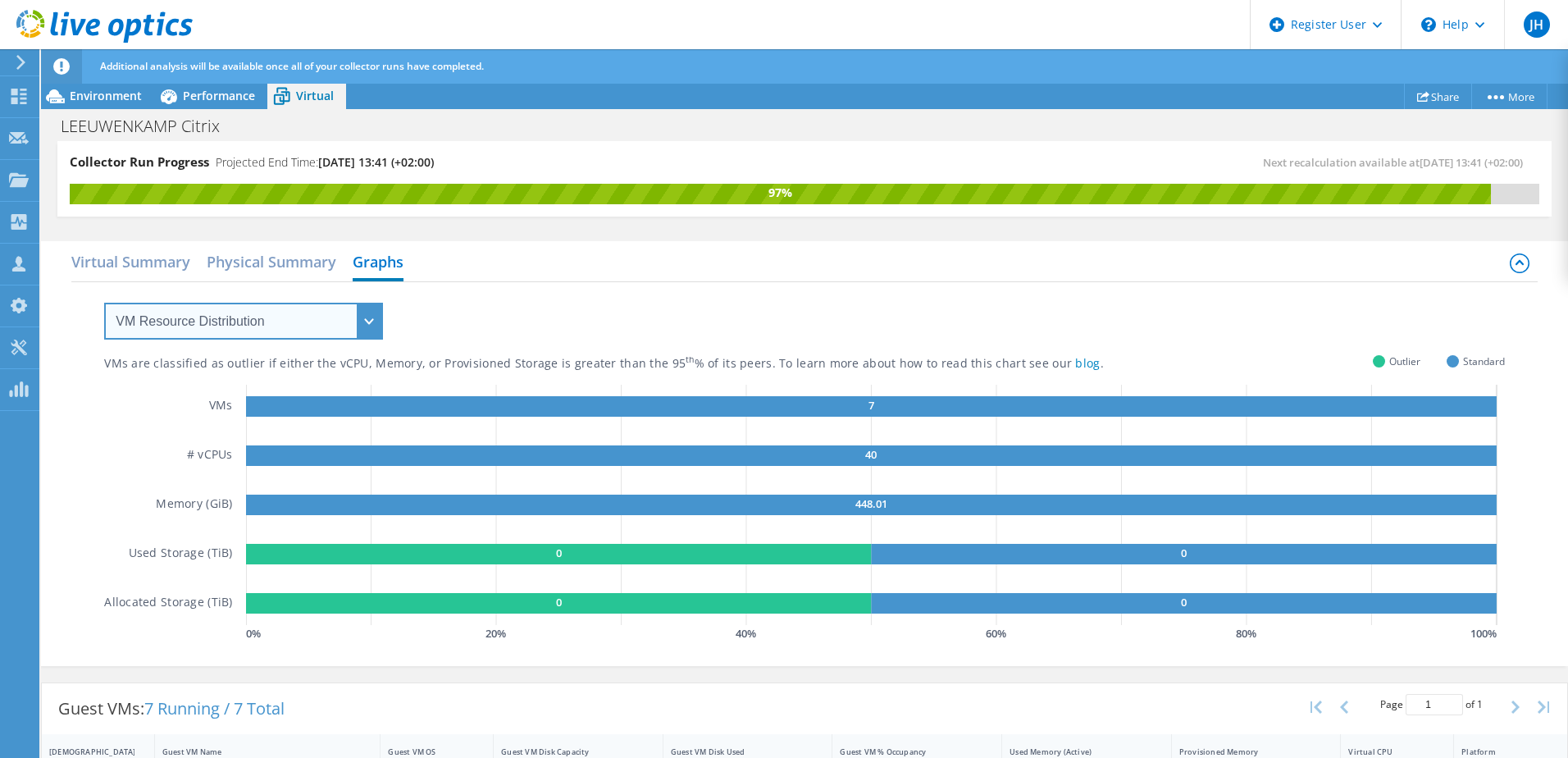
click at [255, 314] on select "VM Resource Distribution Provisioning Contrast Over Provisioning" at bounding box center [244, 321] width 279 height 37
click at [104, 303] on select "VM Resource Distribution Provisioning Contrast Over Provisioning" at bounding box center [244, 321] width 279 height 37
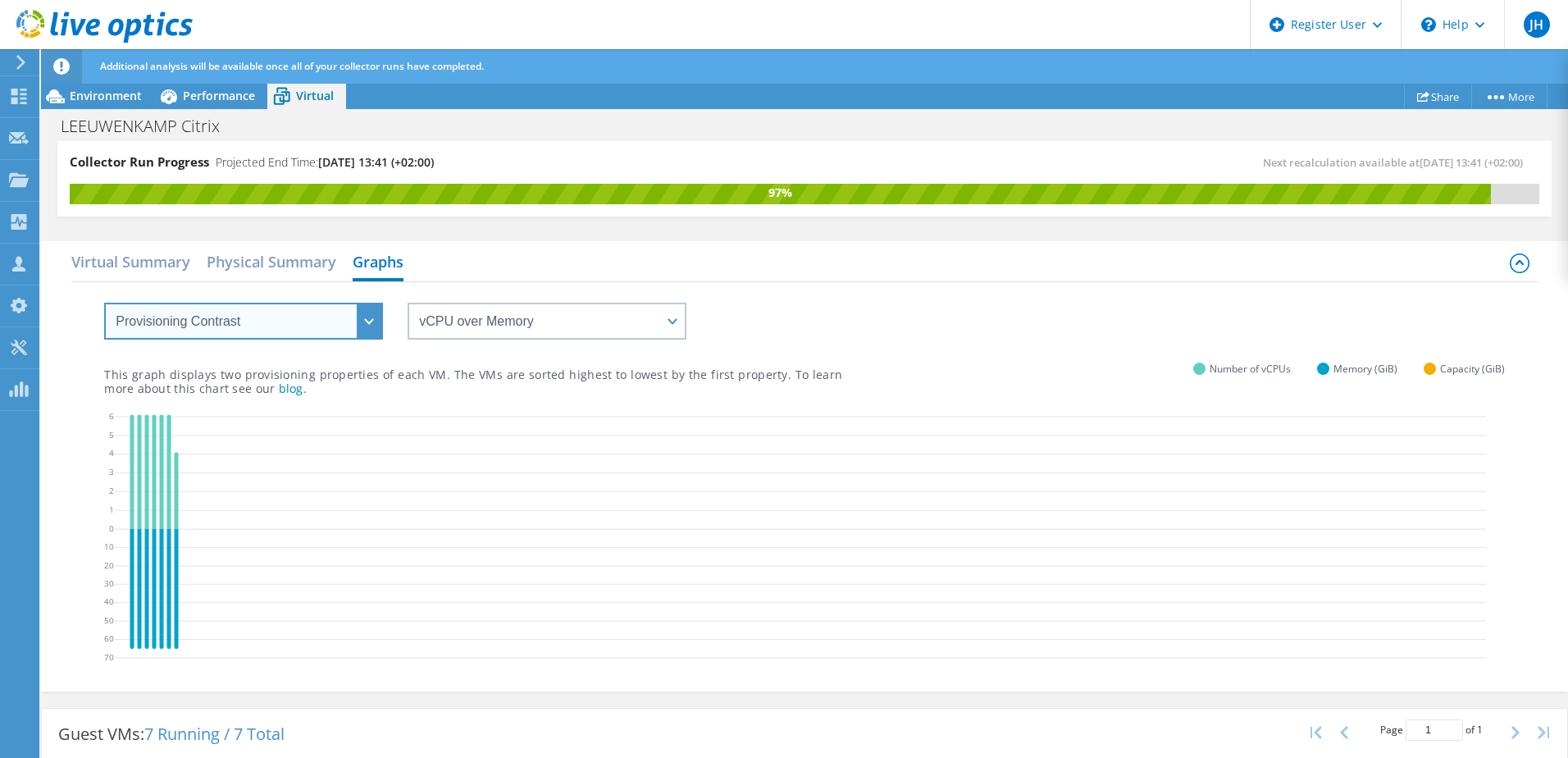
click at [208, 314] on select "VM Resource Distribution Provisioning Contrast Over Provisioning" at bounding box center [244, 321] width 279 height 37
select select "Over Provisioning"
click at [104, 303] on select "VM Resource Distribution Provisioning Contrast Over Provisioning" at bounding box center [244, 321] width 279 height 37
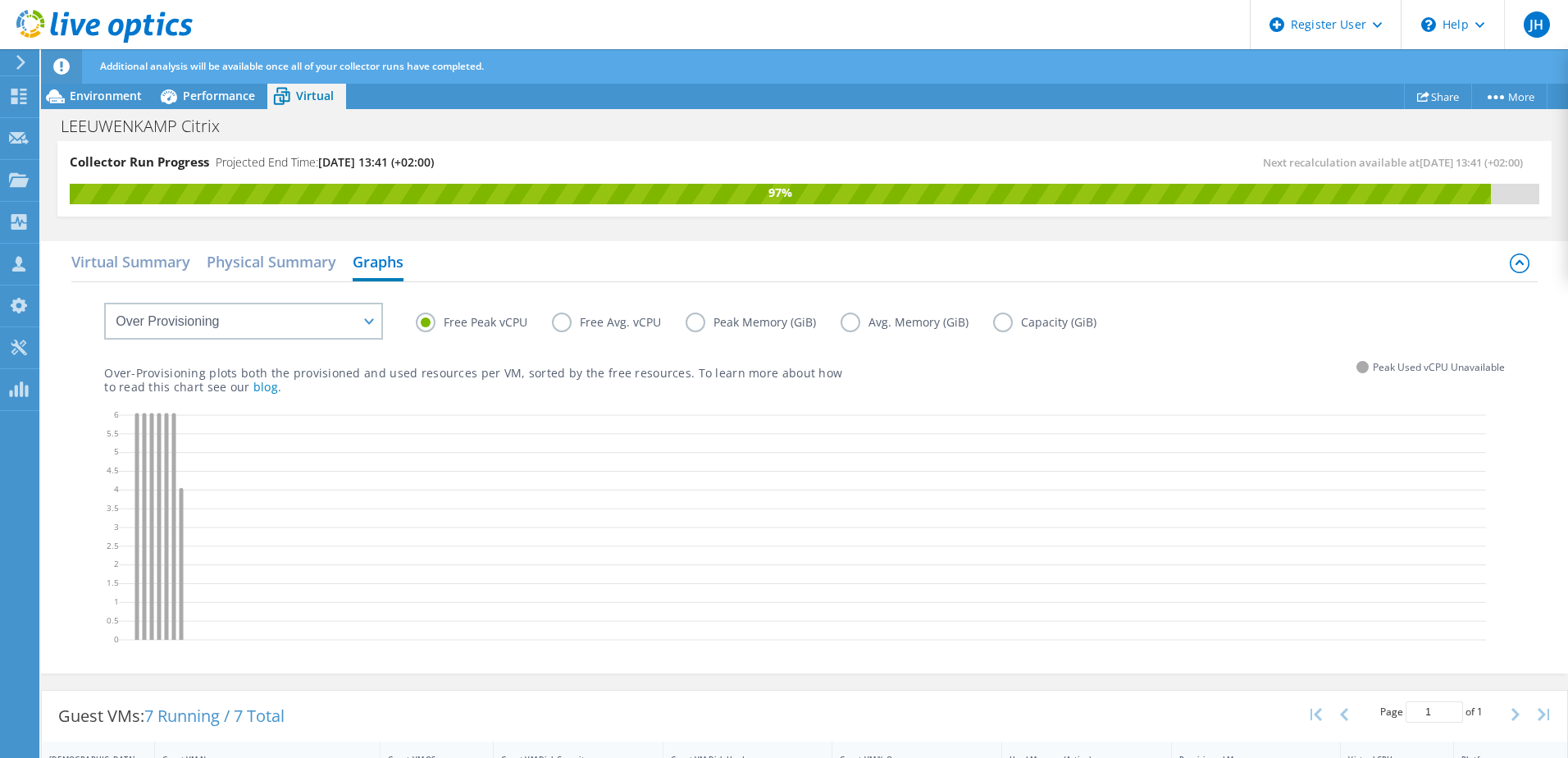
click at [573, 330] on label "Free Avg. vCPU" at bounding box center [618, 322] width 134 height 20
click at [0, 0] on input "Free Avg. vCPU" at bounding box center [0, 0] width 0 height 0
click at [703, 318] on label "Peak Memory (GiB)" at bounding box center [763, 322] width 155 height 20
click at [0, 0] on input "Peak Memory (GiB)" at bounding box center [0, 0] width 0 height 0
click at [114, 98] on span "Environment" at bounding box center [105, 95] width 72 height 15
